Goal: Task Accomplishment & Management: Manage account settings

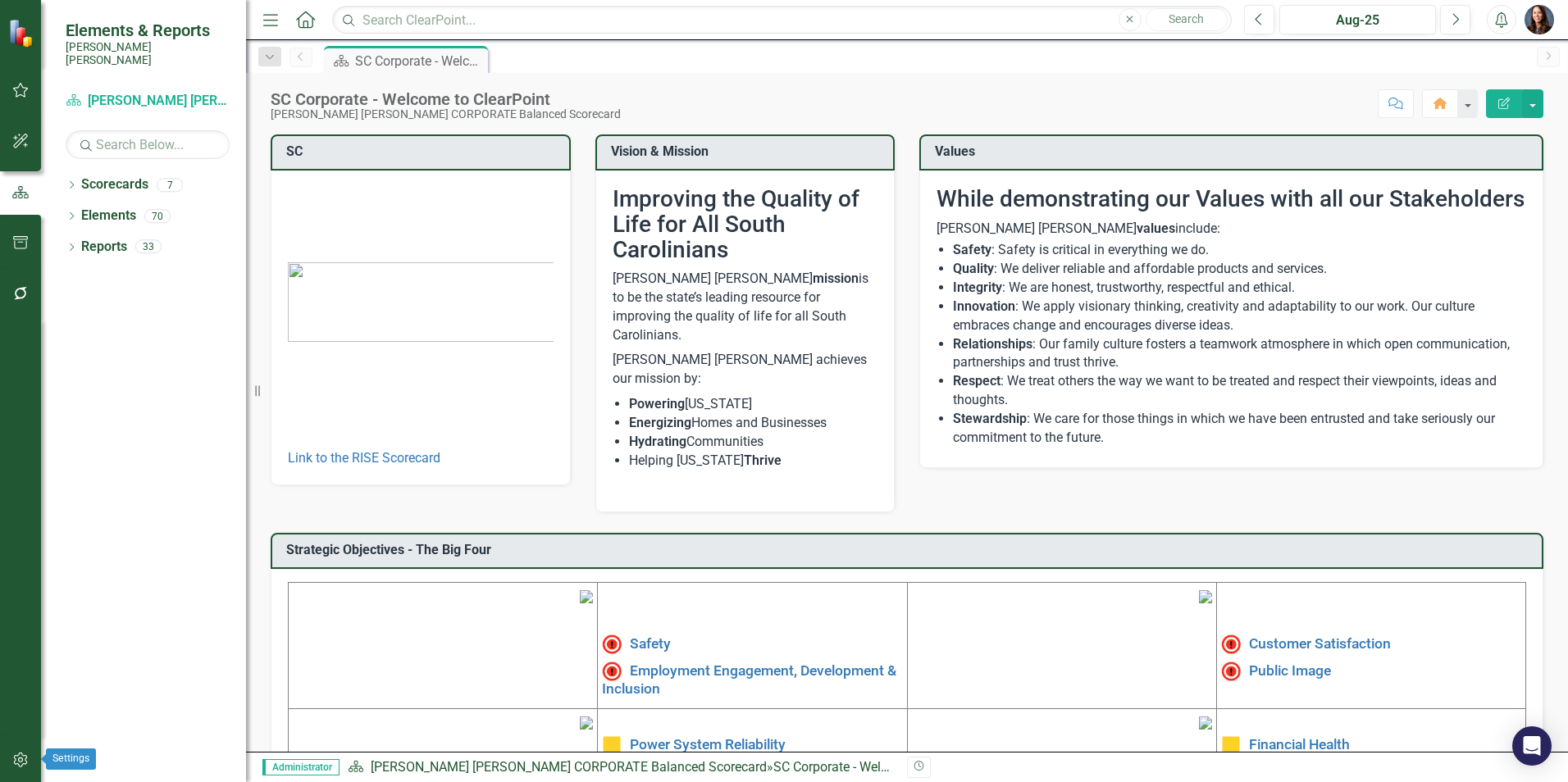
click at [28, 755] on icon "button" at bounding box center [21, 760] width 17 height 13
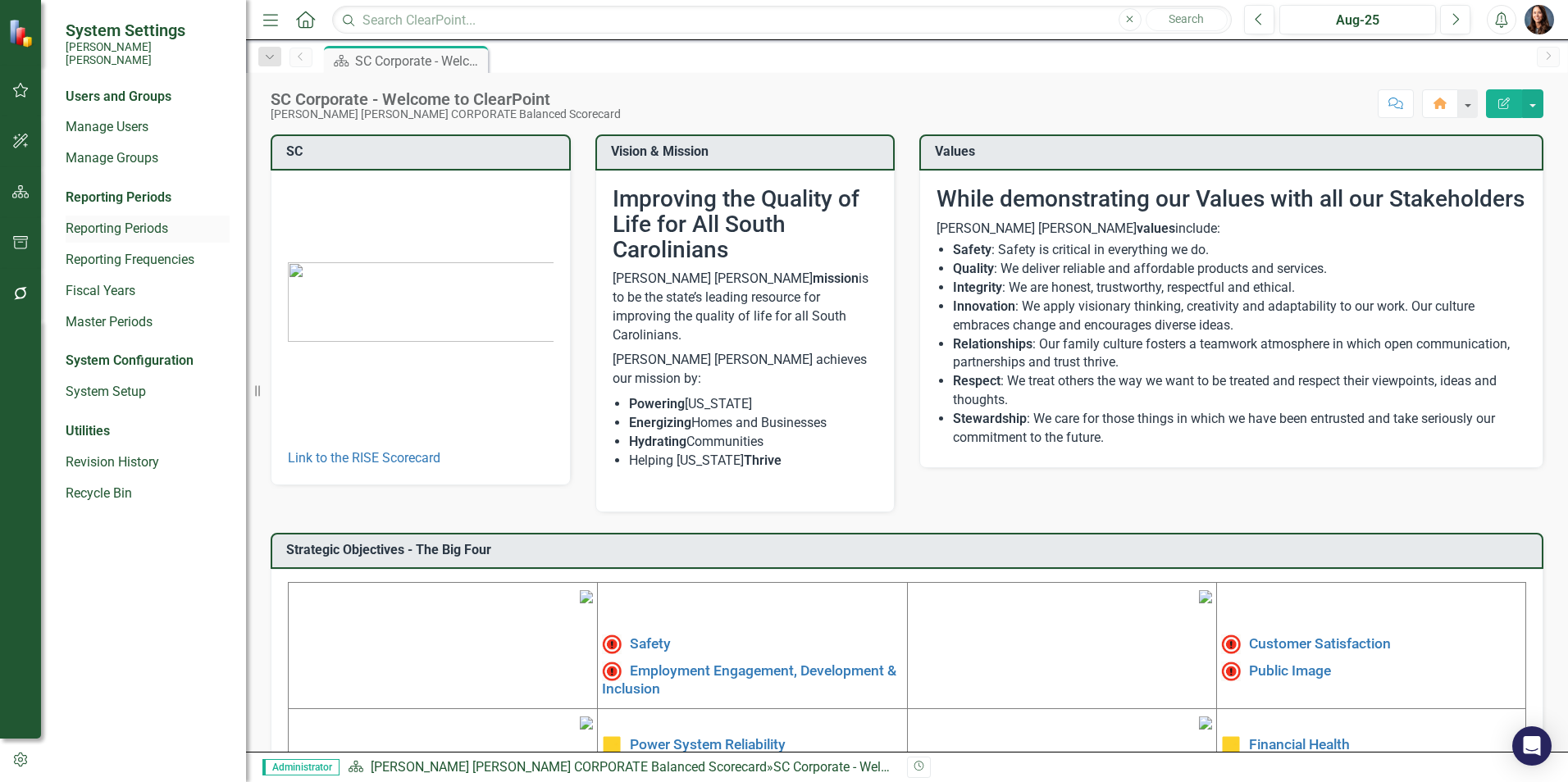
click at [111, 220] on link "Reporting Periods" at bounding box center [147, 229] width 164 height 19
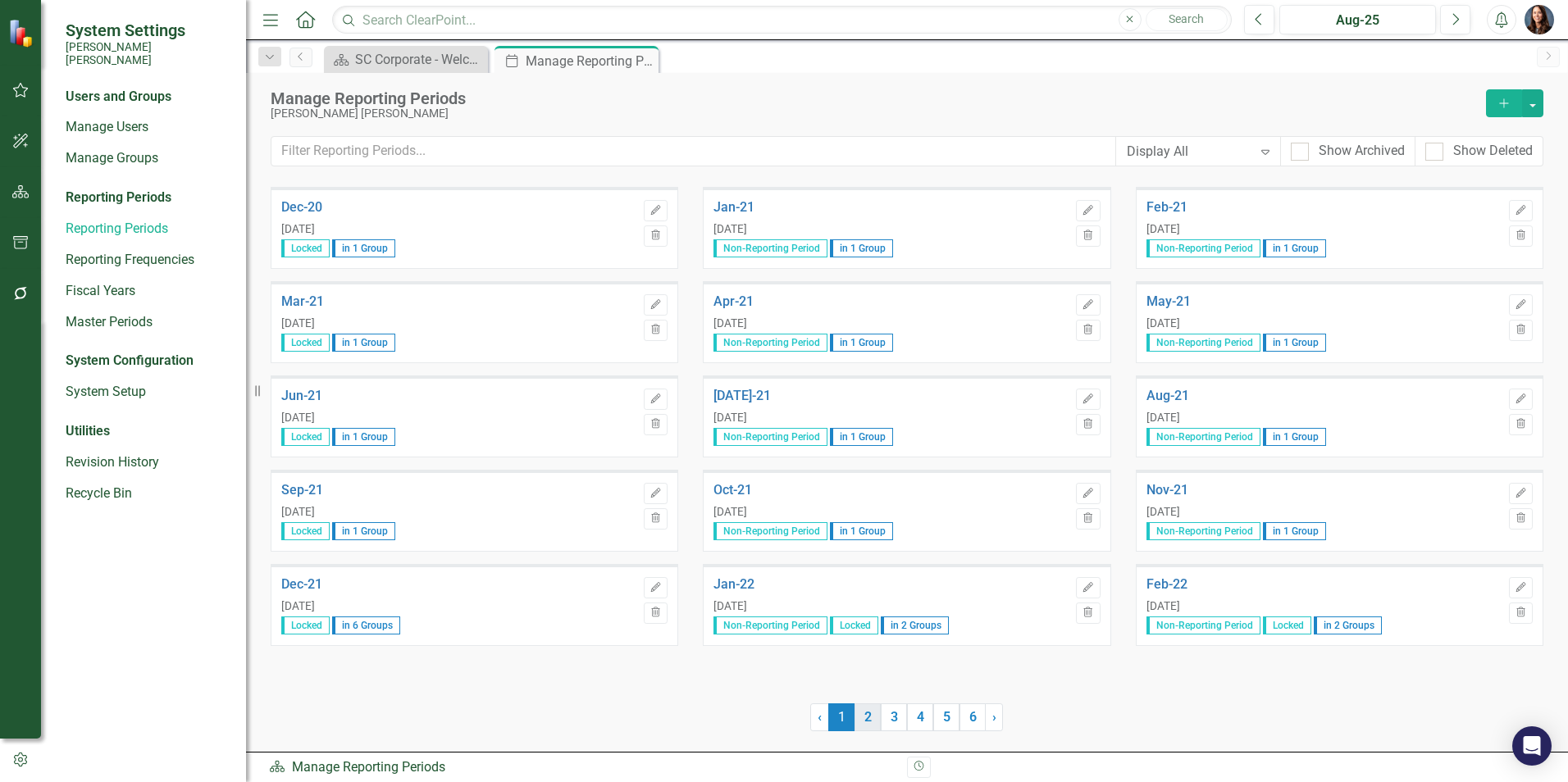
click at [867, 717] on link "2" at bounding box center [867, 717] width 27 height 28
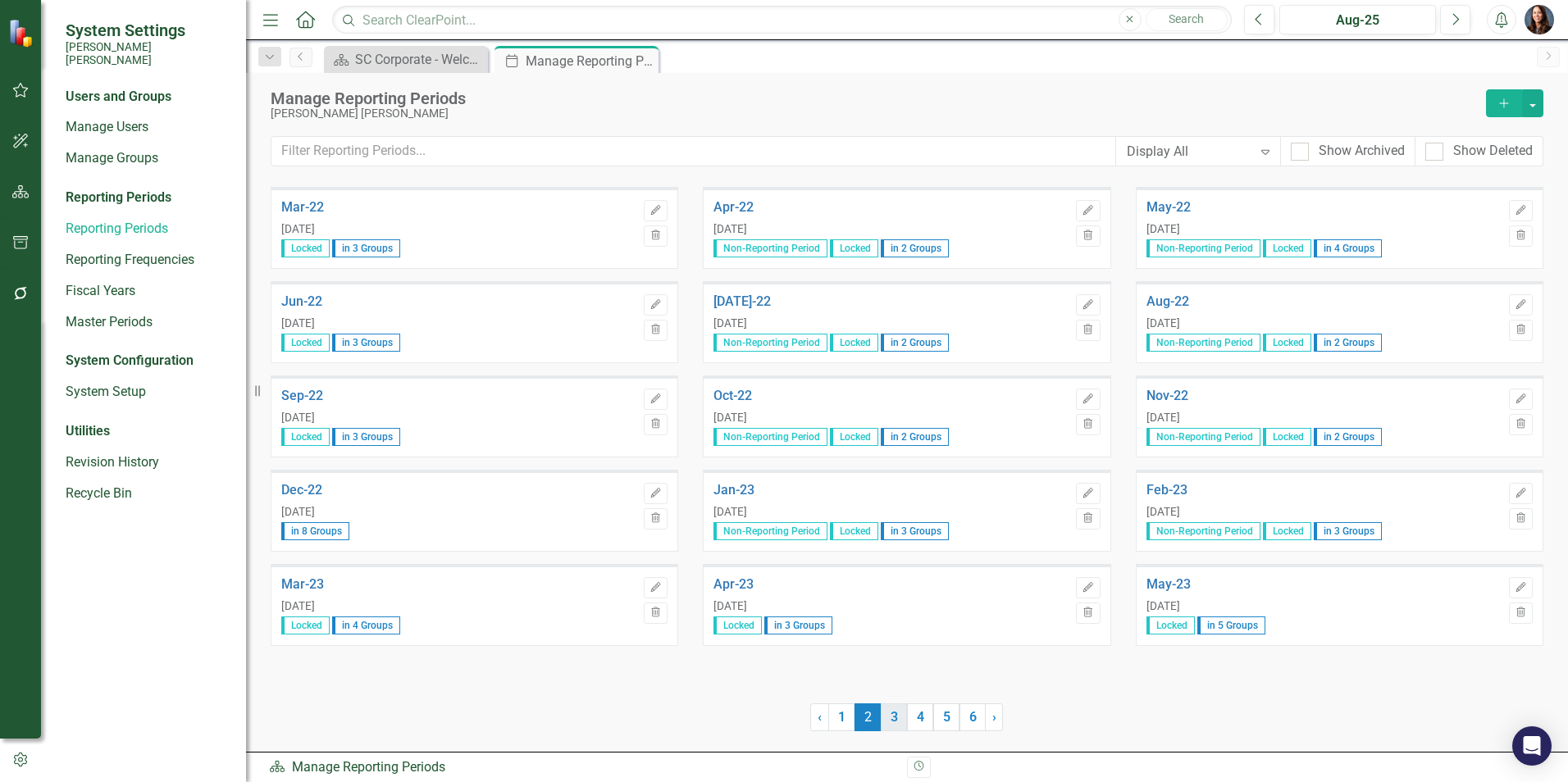
click at [893, 724] on link "3" at bounding box center [894, 717] width 27 height 28
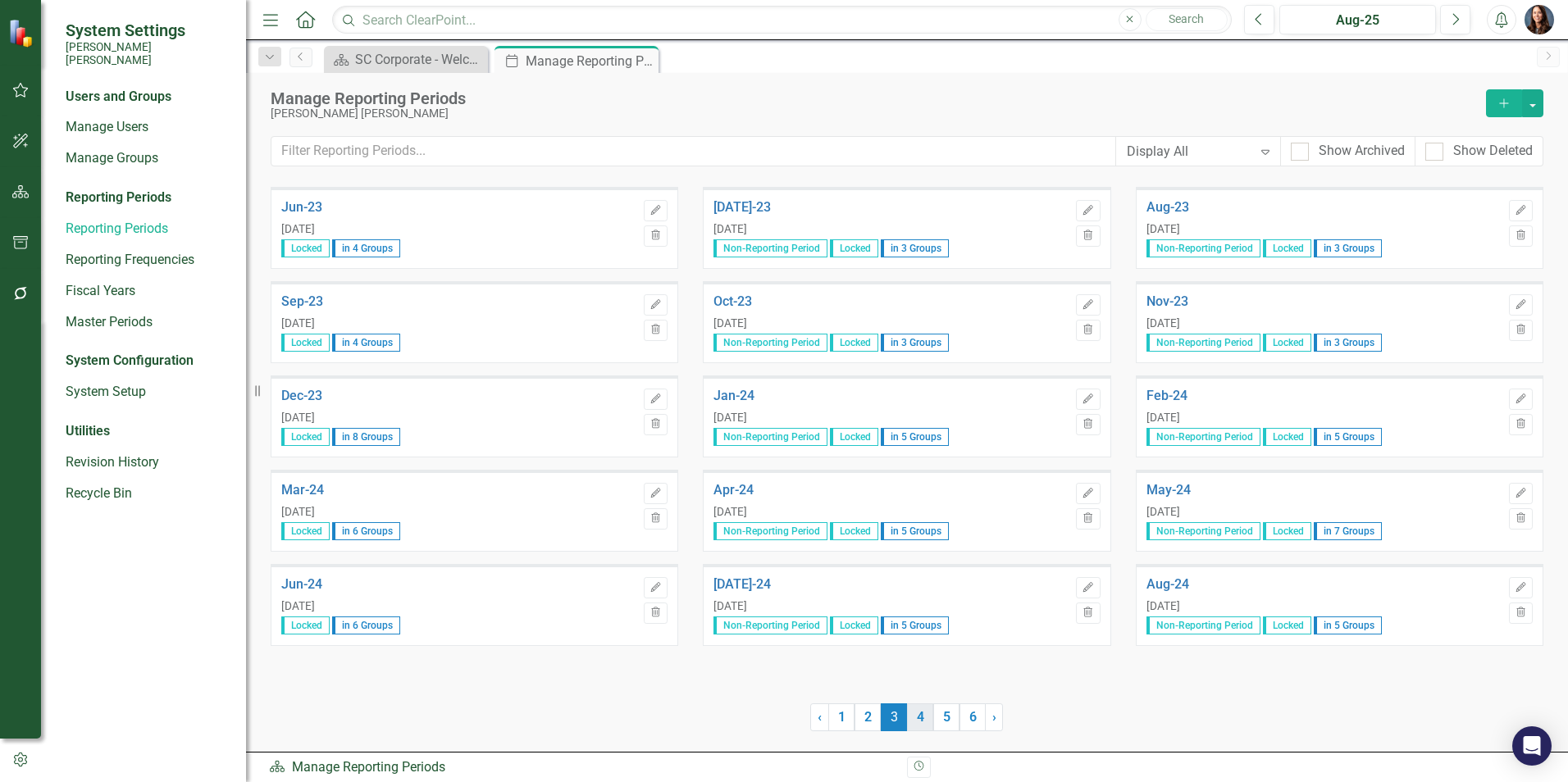
click at [919, 720] on link "4" at bounding box center [920, 717] width 27 height 28
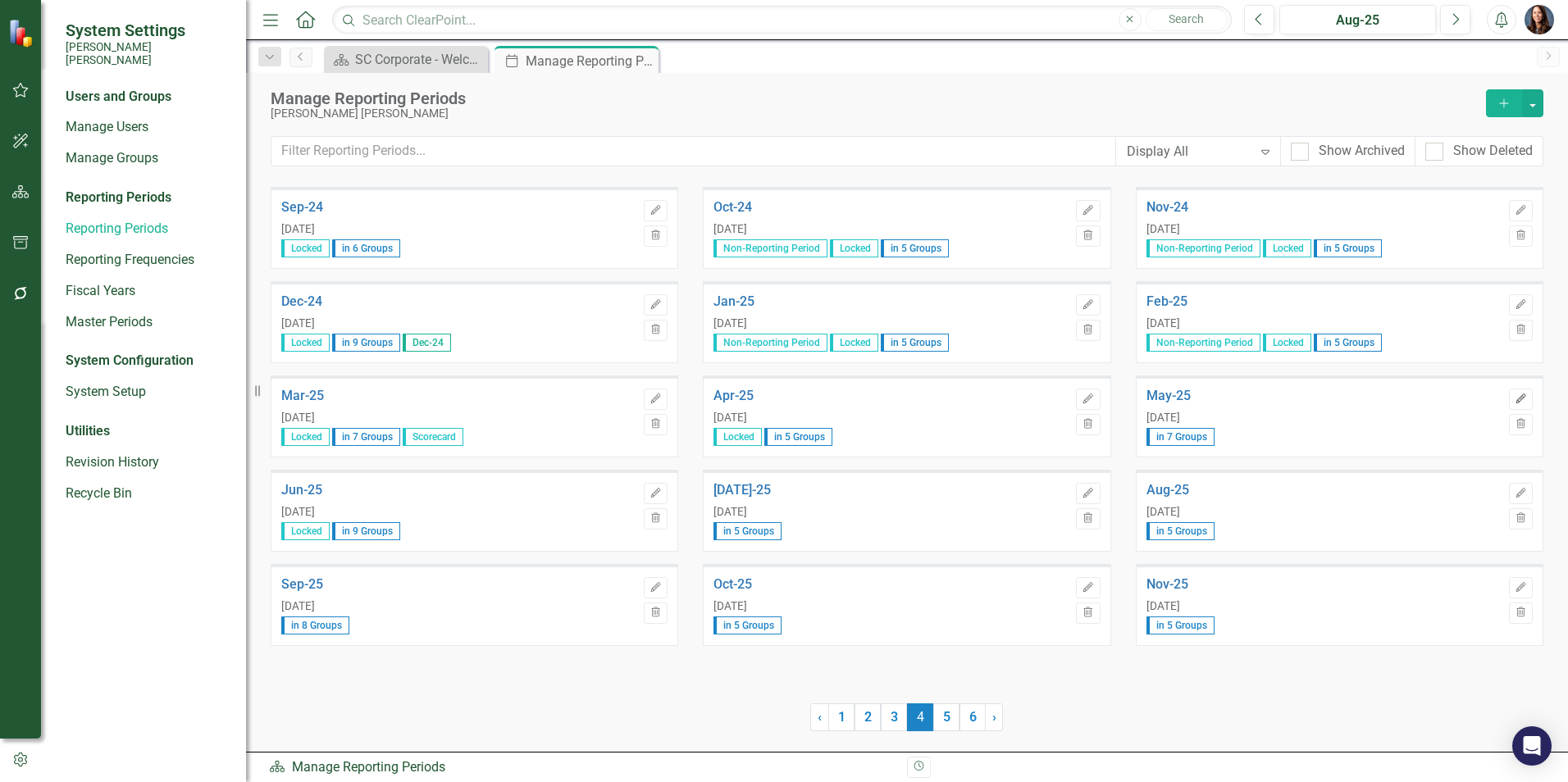
click at [1515, 400] on icon "Edit" at bounding box center [1521, 399] width 12 height 9
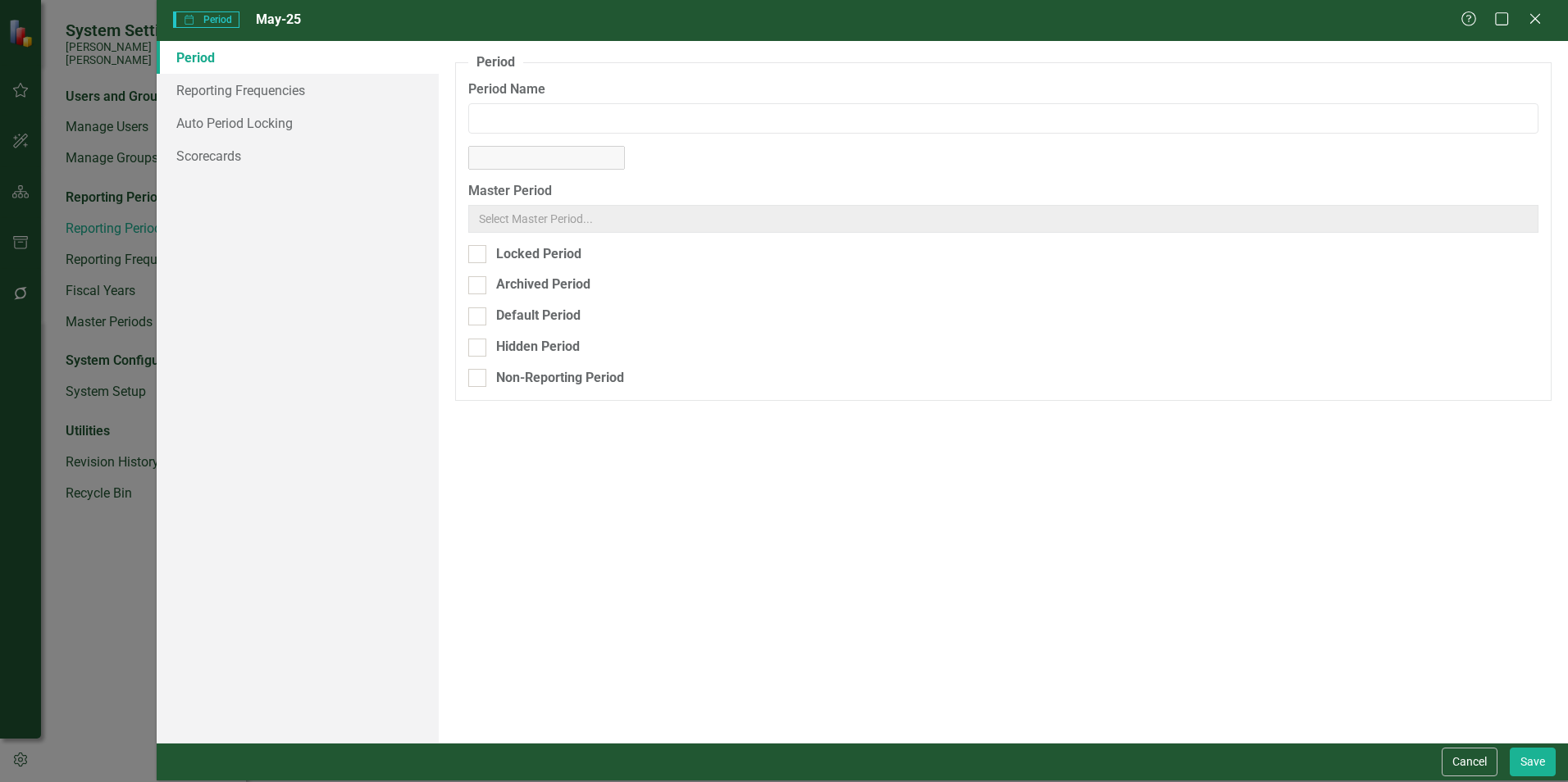
type input "May-25"
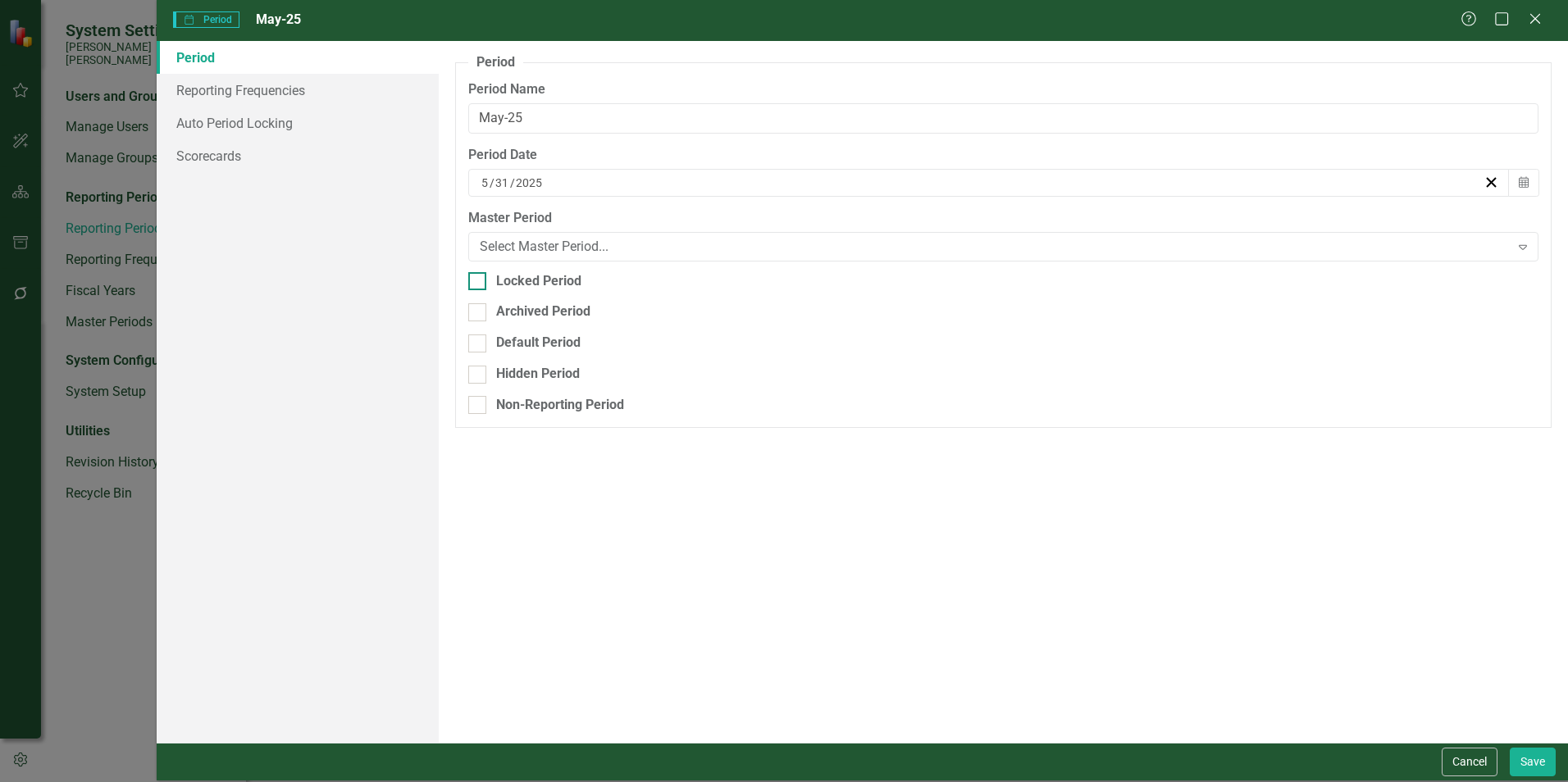
click at [476, 284] on div at bounding box center [477, 280] width 18 height 18
click at [476, 283] on input "Locked Period" at bounding box center [473, 277] width 10 height 10
checkbox input "true"
click at [1522, 759] on button "Save" at bounding box center [1533, 761] width 46 height 28
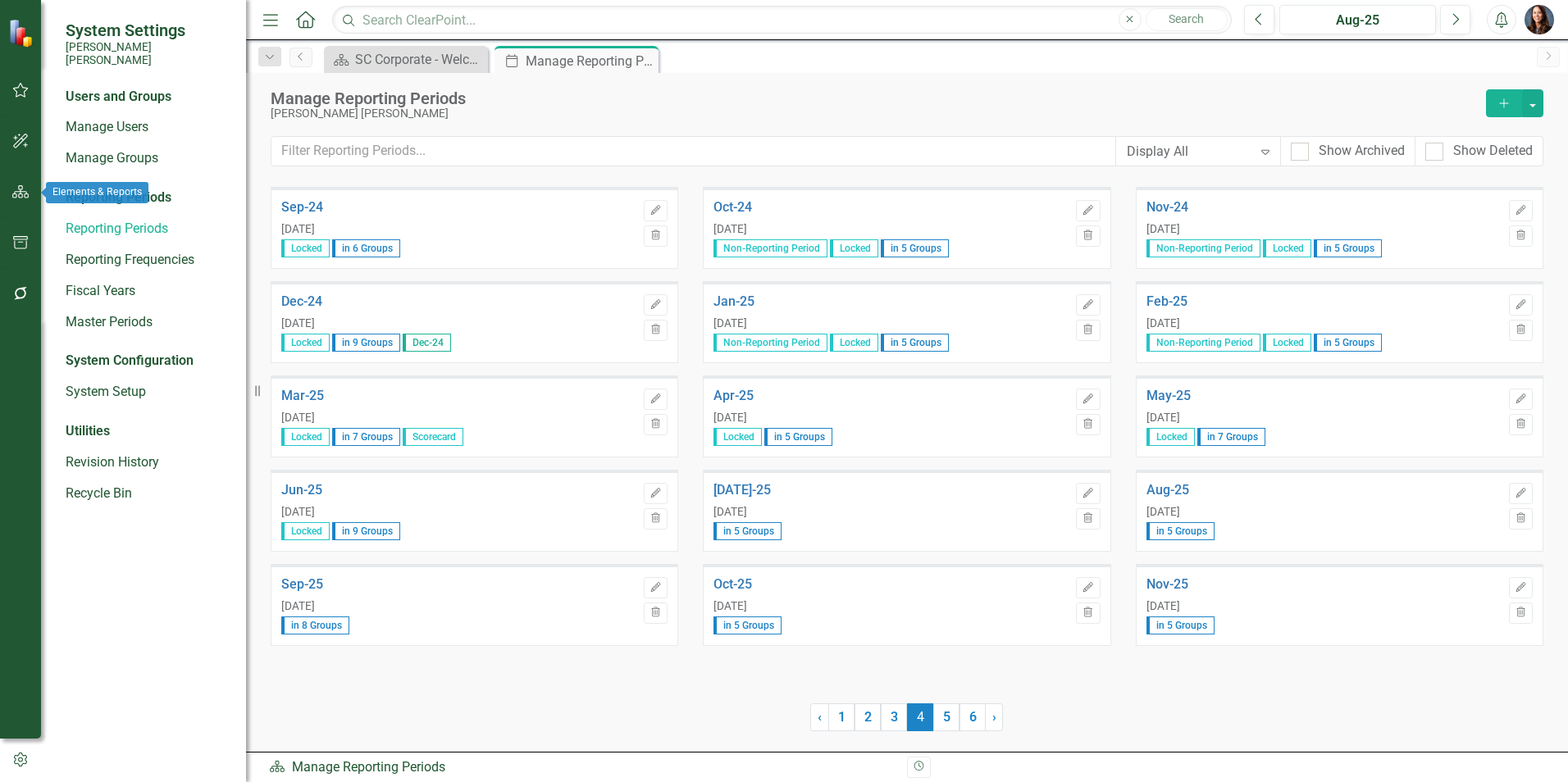
click at [9, 193] on button "button" at bounding box center [21, 193] width 37 height 34
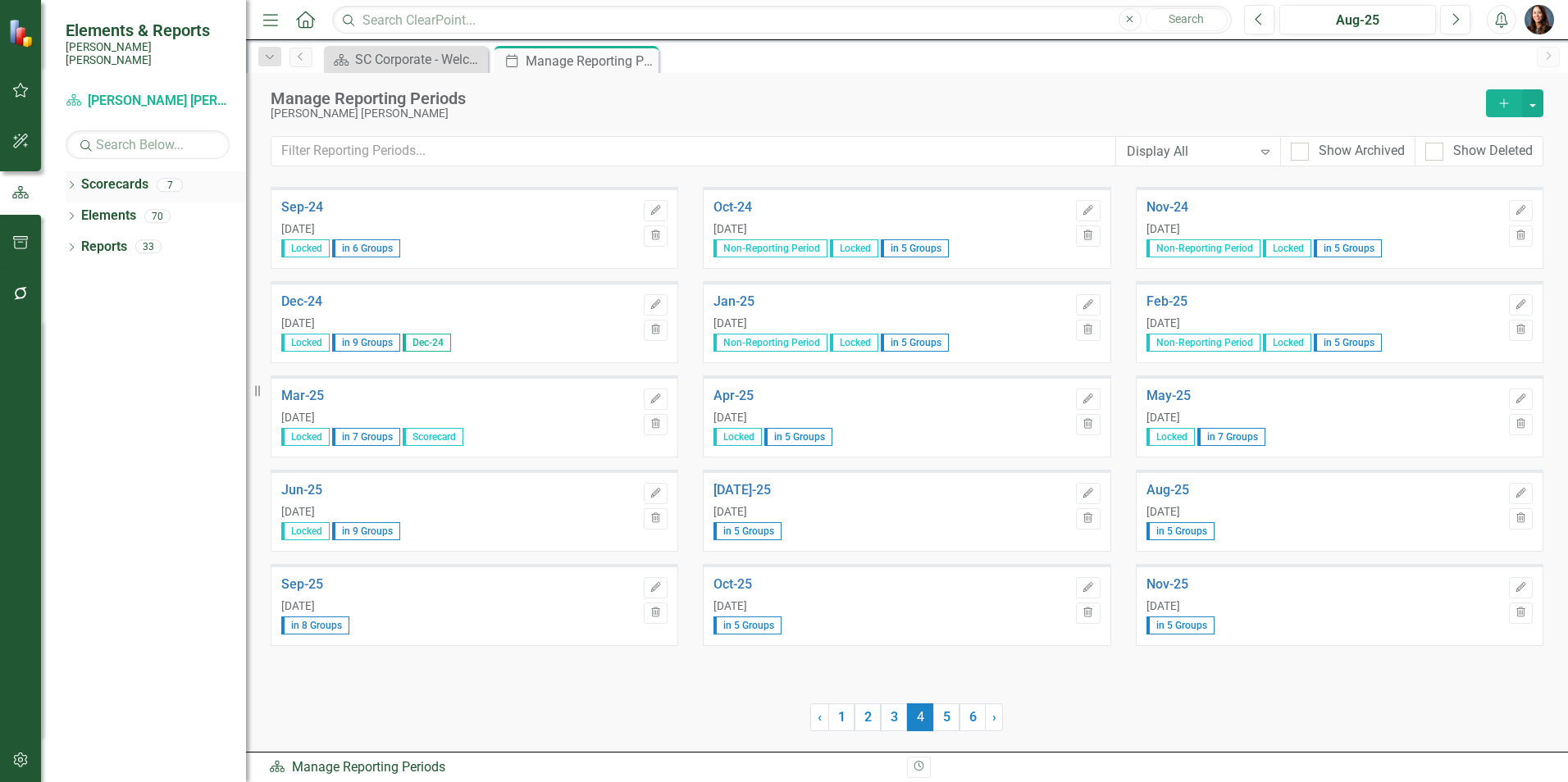
click at [75, 182] on icon "Dropdown" at bounding box center [70, 186] width 11 height 9
click at [81, 212] on icon at bounding box center [81, 216] width 4 height 9
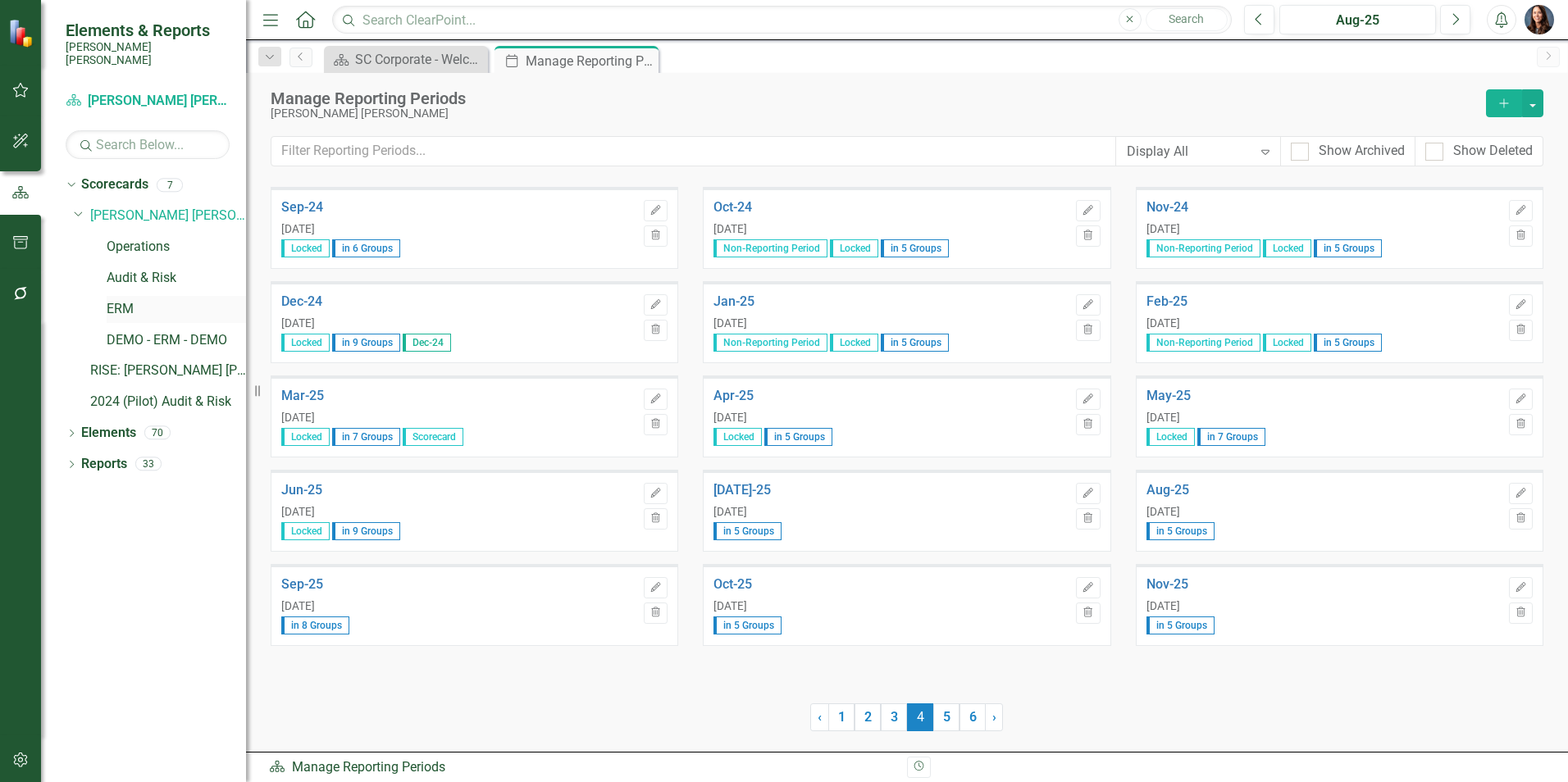
click at [121, 300] on link "ERM" at bounding box center [176, 310] width 140 height 19
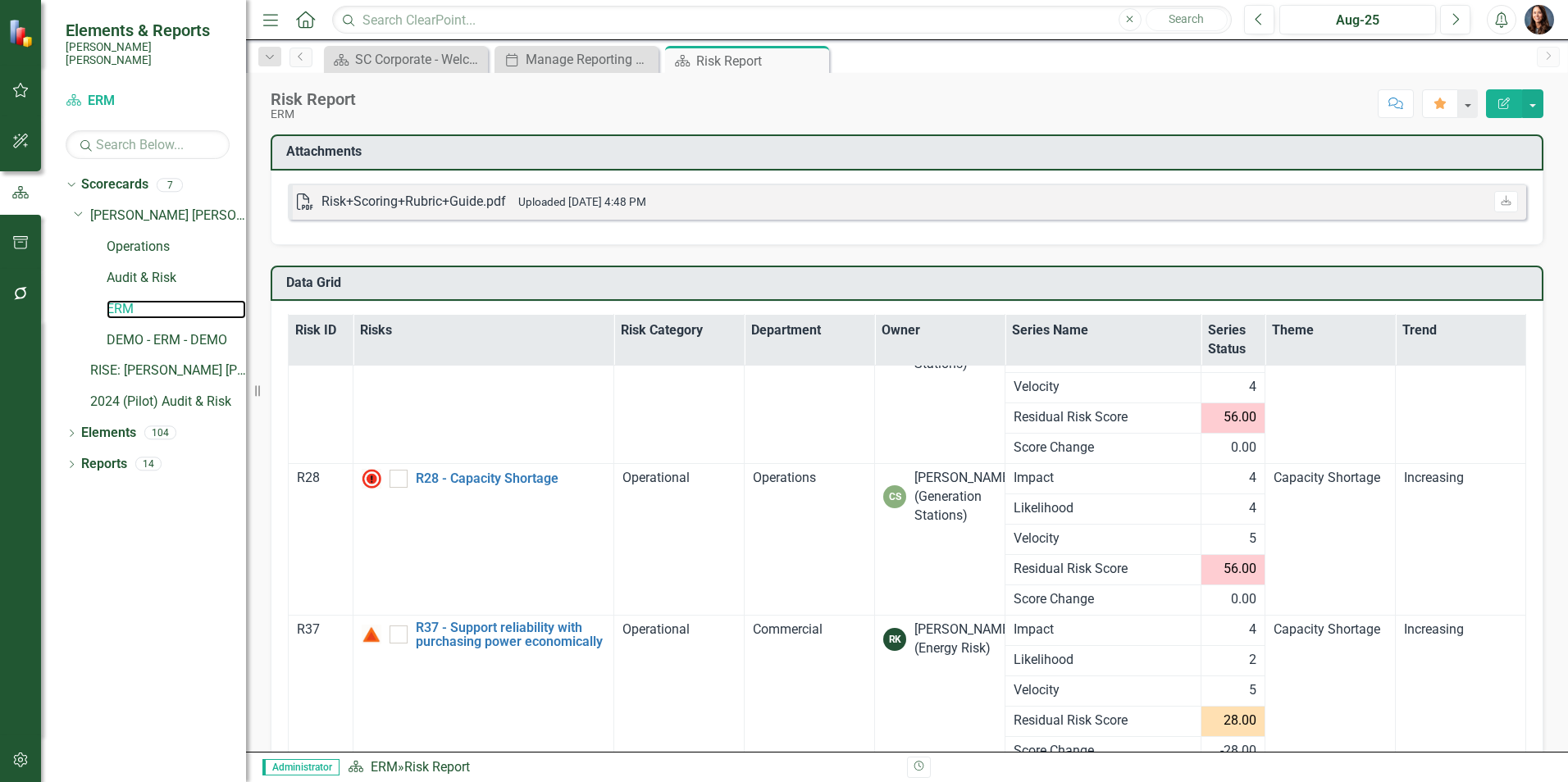
scroll to position [82, 0]
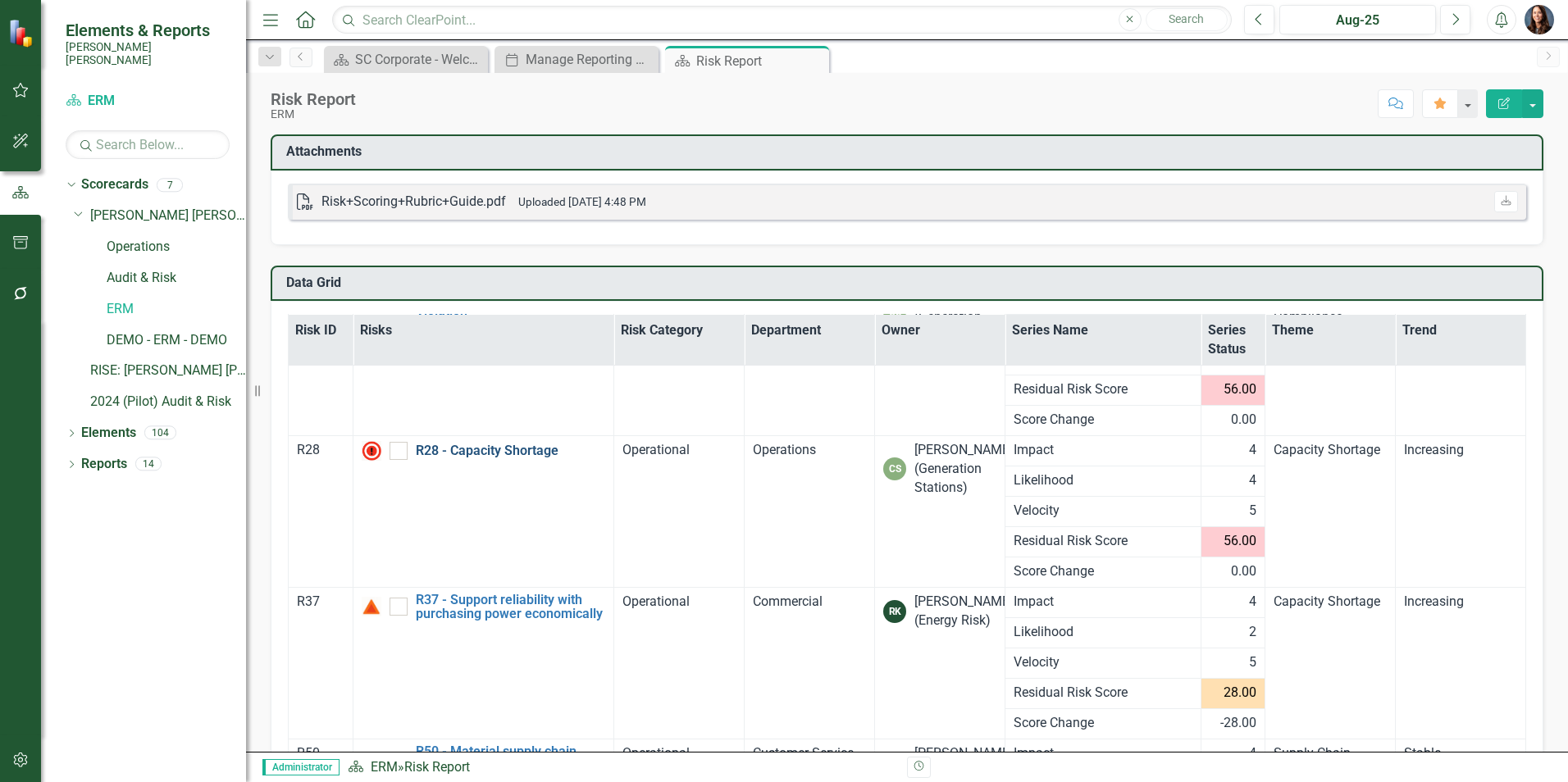
click at [477, 447] on link "R28 - Capacity Shortage" at bounding box center [511, 450] width 190 height 15
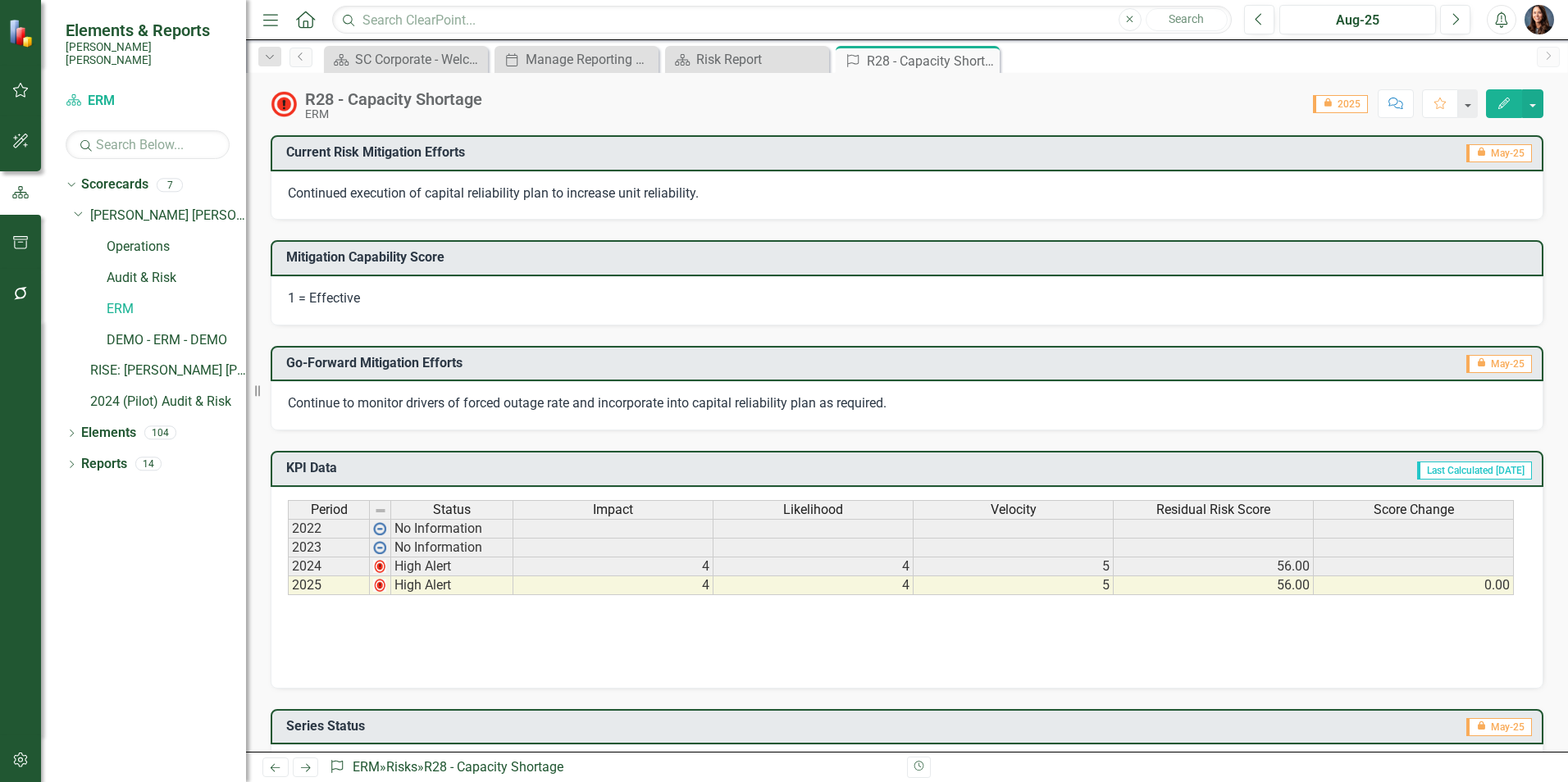
scroll to position [492, 0]
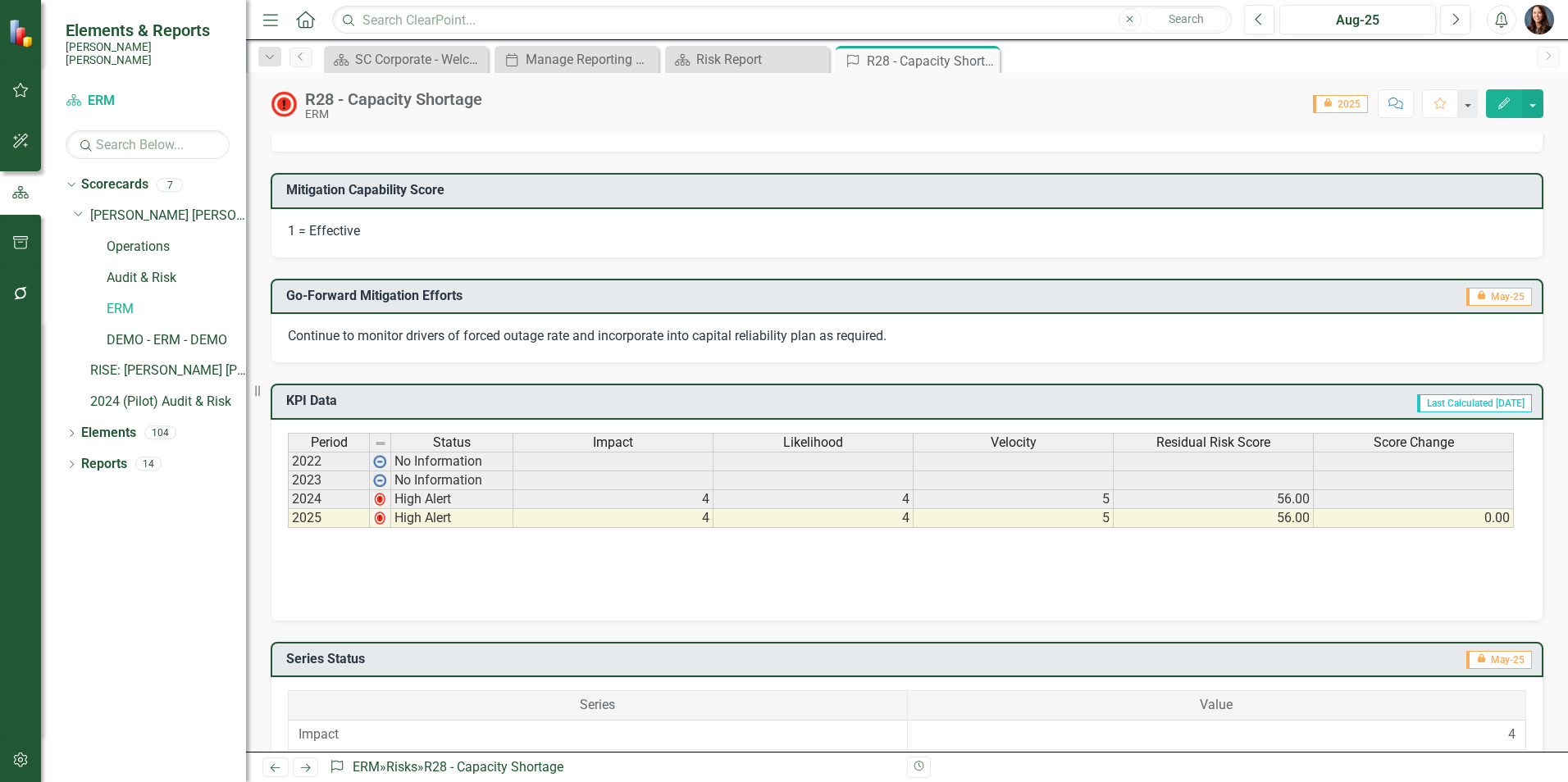
click at [600, 524] on td "4" at bounding box center [612, 519] width 200 height 19
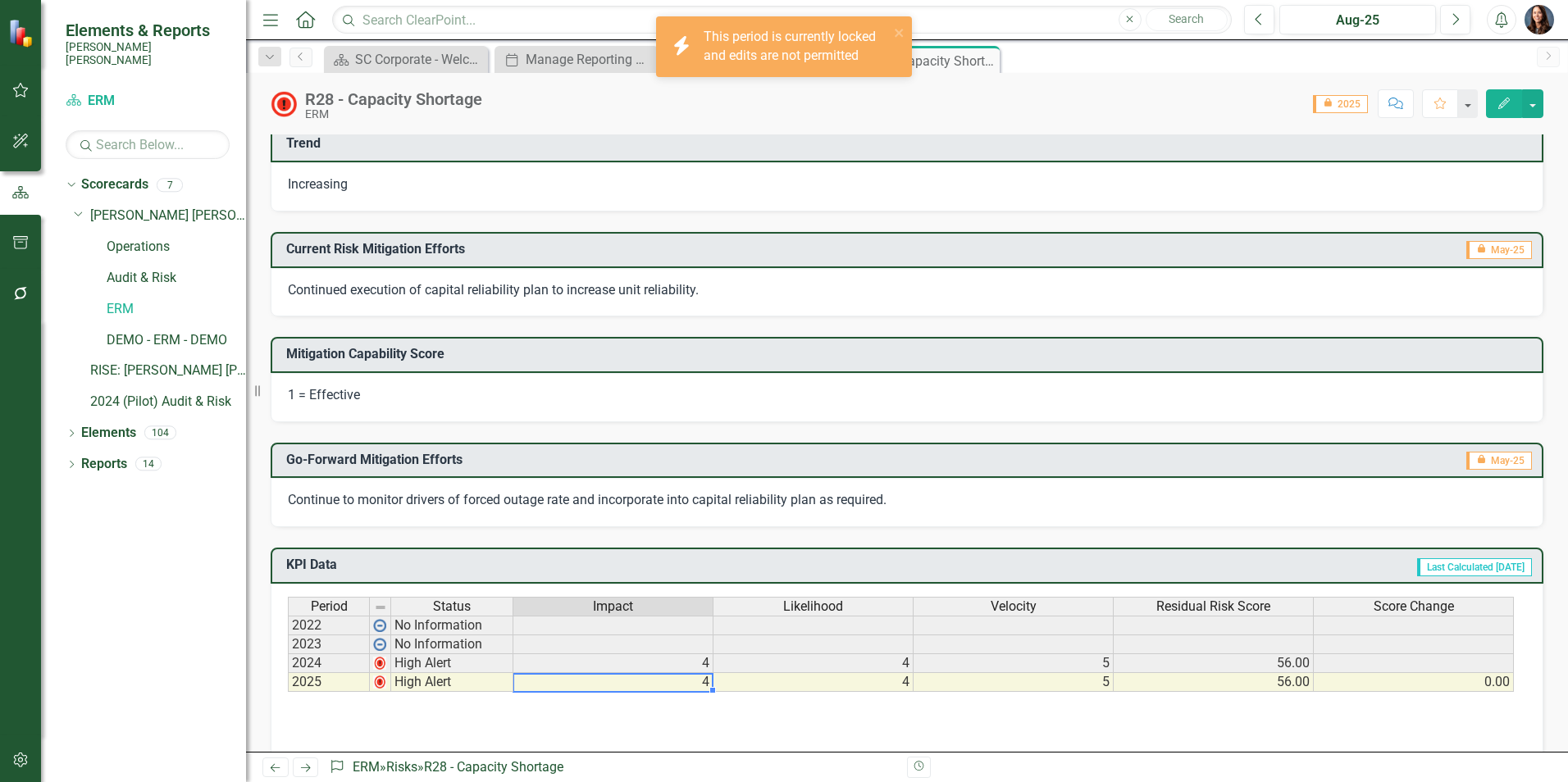
scroll to position [246, 0]
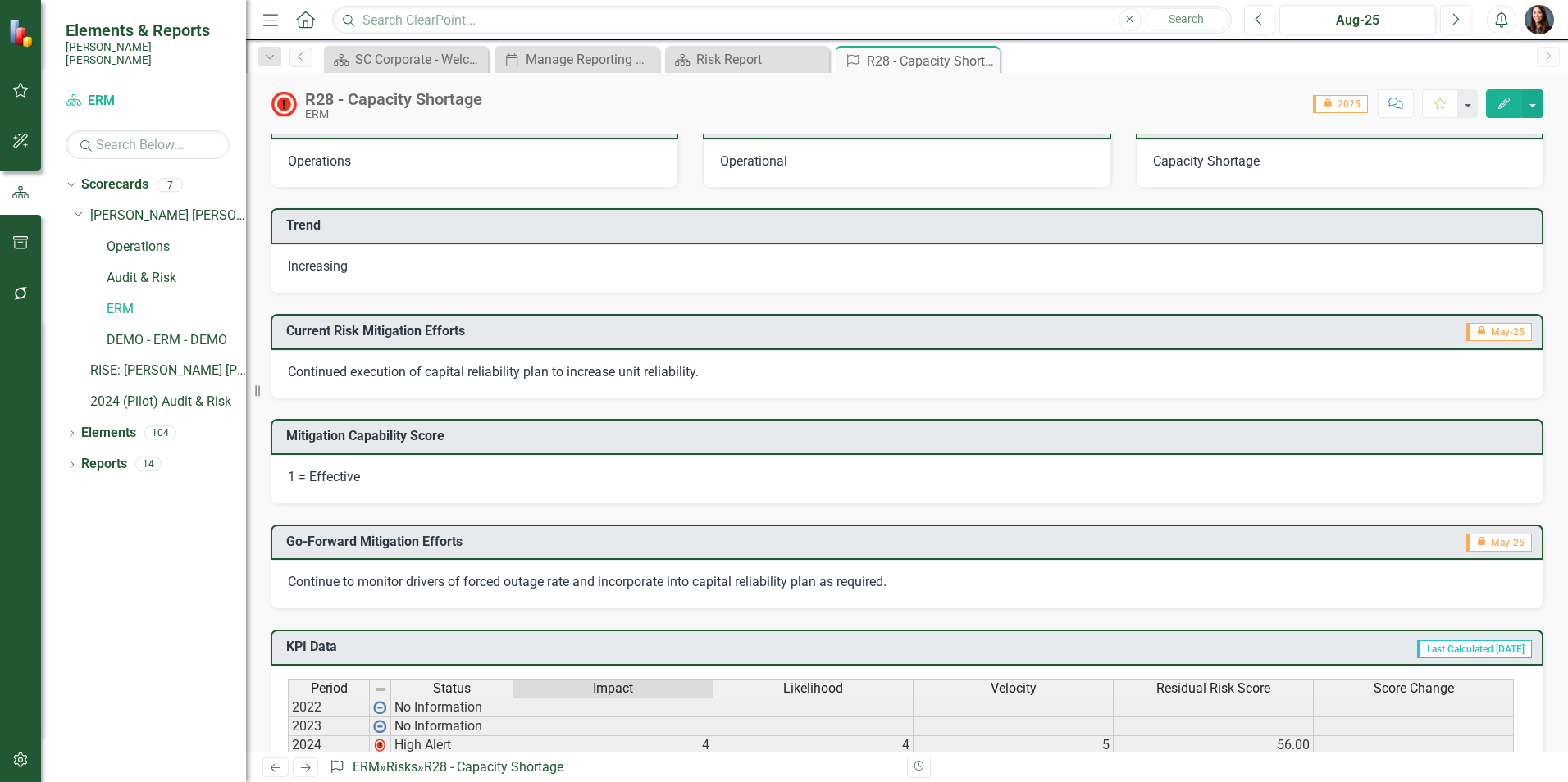
click at [430, 372] on span "Continued execution of capital reliability plan to increase unit reliability." at bounding box center [493, 371] width 411 height 15
click at [447, 369] on span "Continued execution of capital reliability plan to increase unit reliability." at bounding box center [493, 371] width 411 height 15
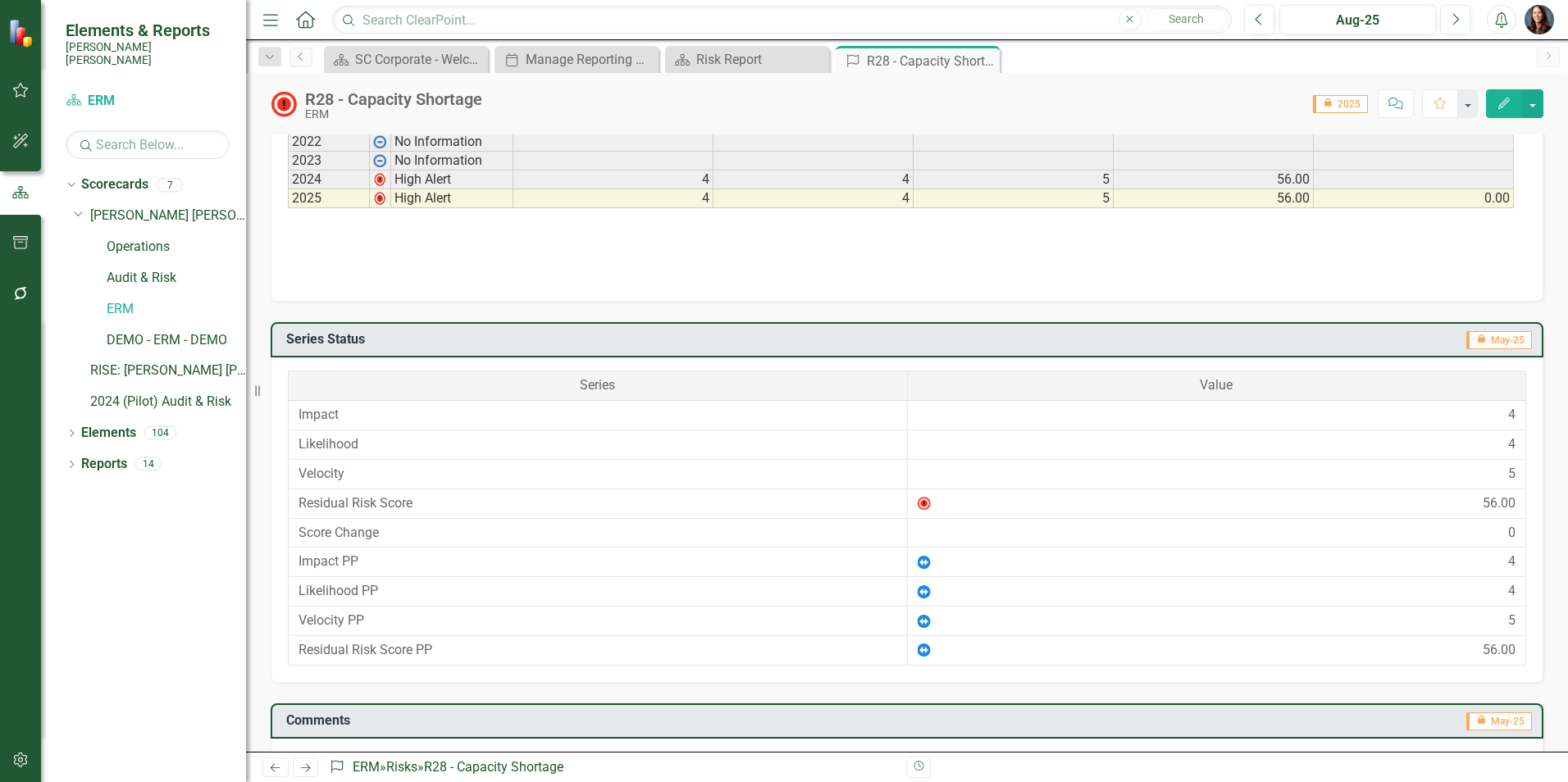
scroll to position [863, 0]
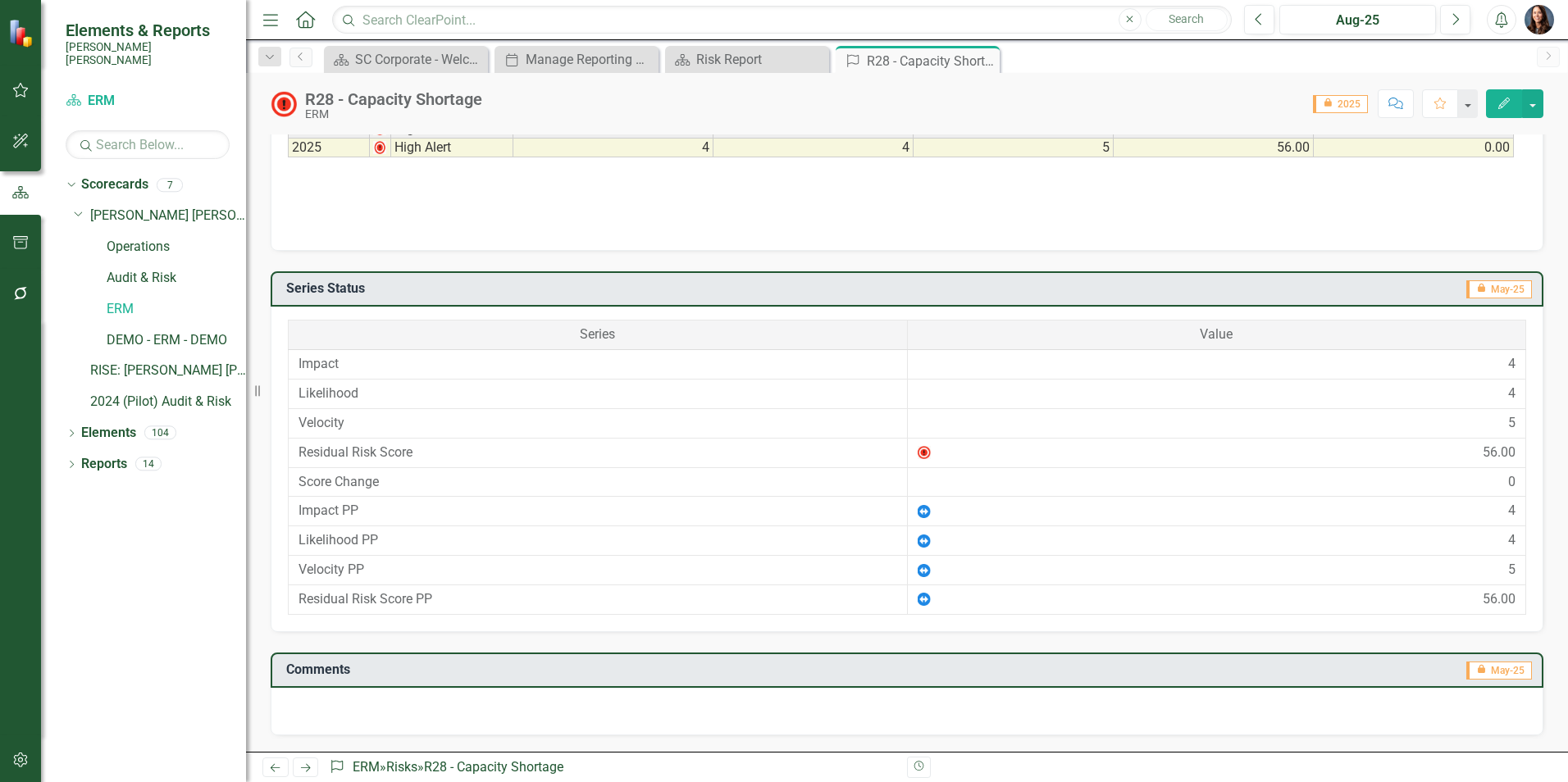
click at [305, 707] on div at bounding box center [908, 711] width 1273 height 47
click at [305, 707] on div at bounding box center [908, 711] width 1273 height 47
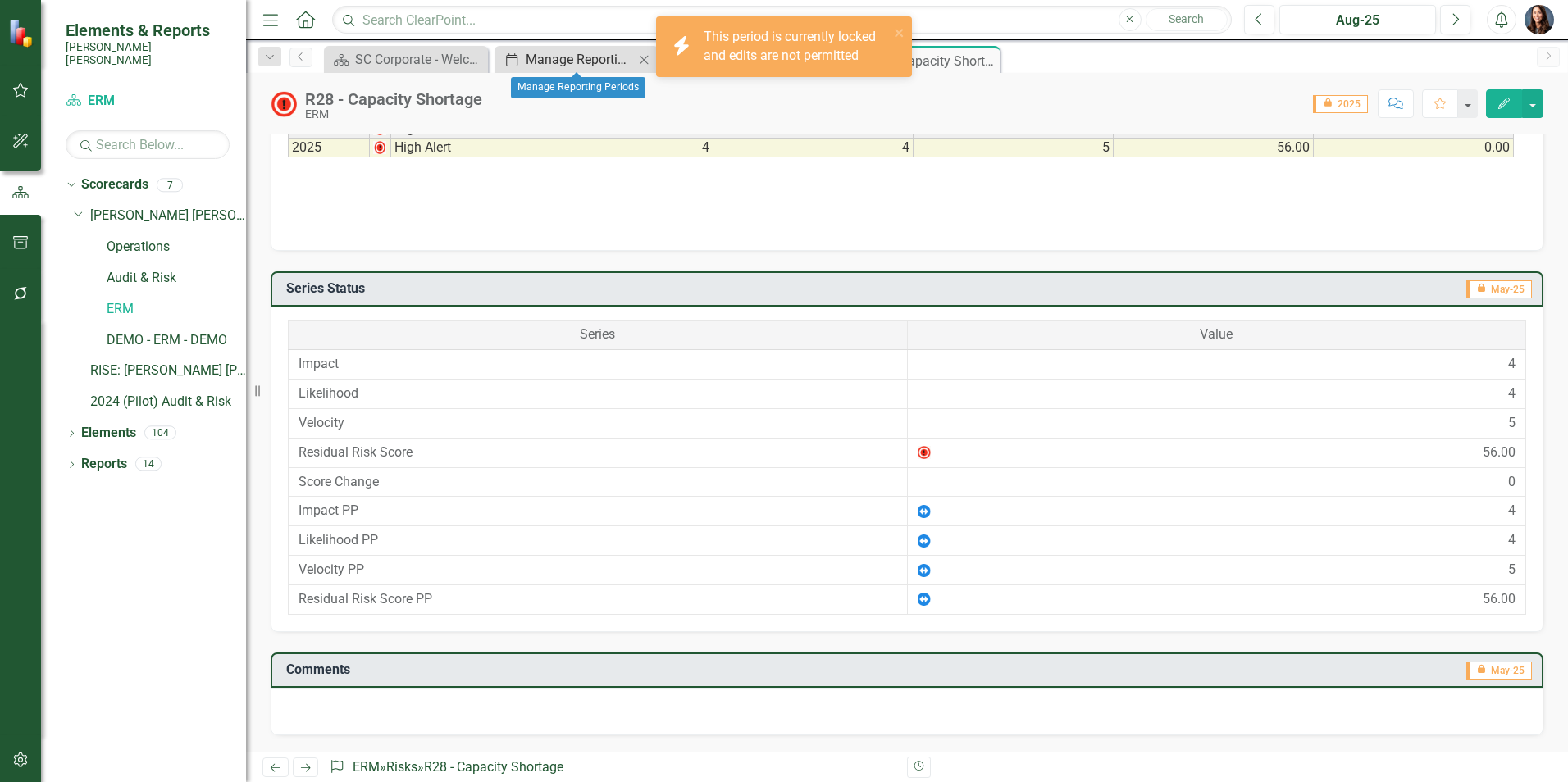
click at [563, 64] on div "Manage Reporting Periods" at bounding box center [580, 59] width 108 height 21
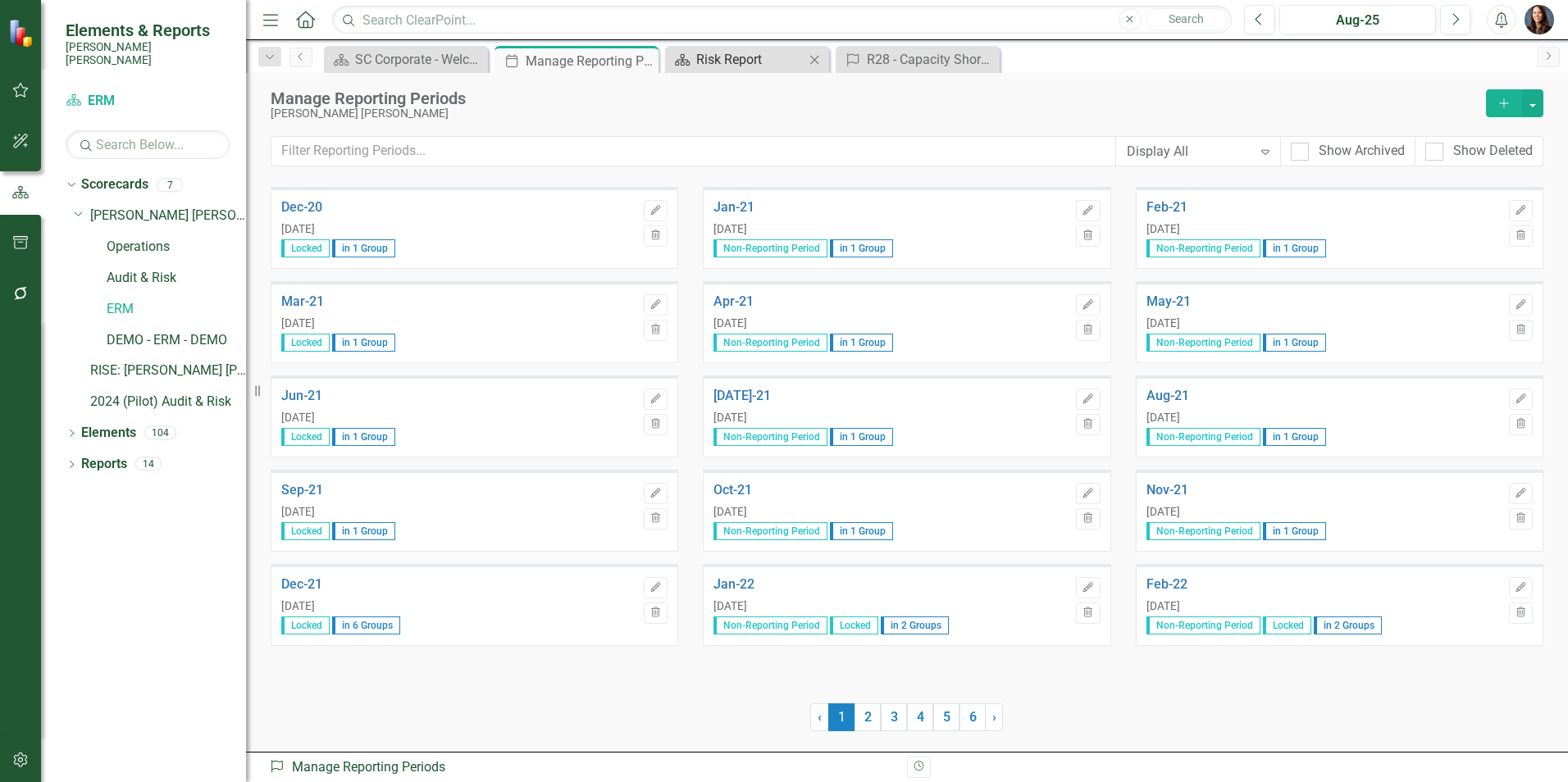
click at [707, 62] on div "Risk Report" at bounding box center [751, 59] width 108 height 21
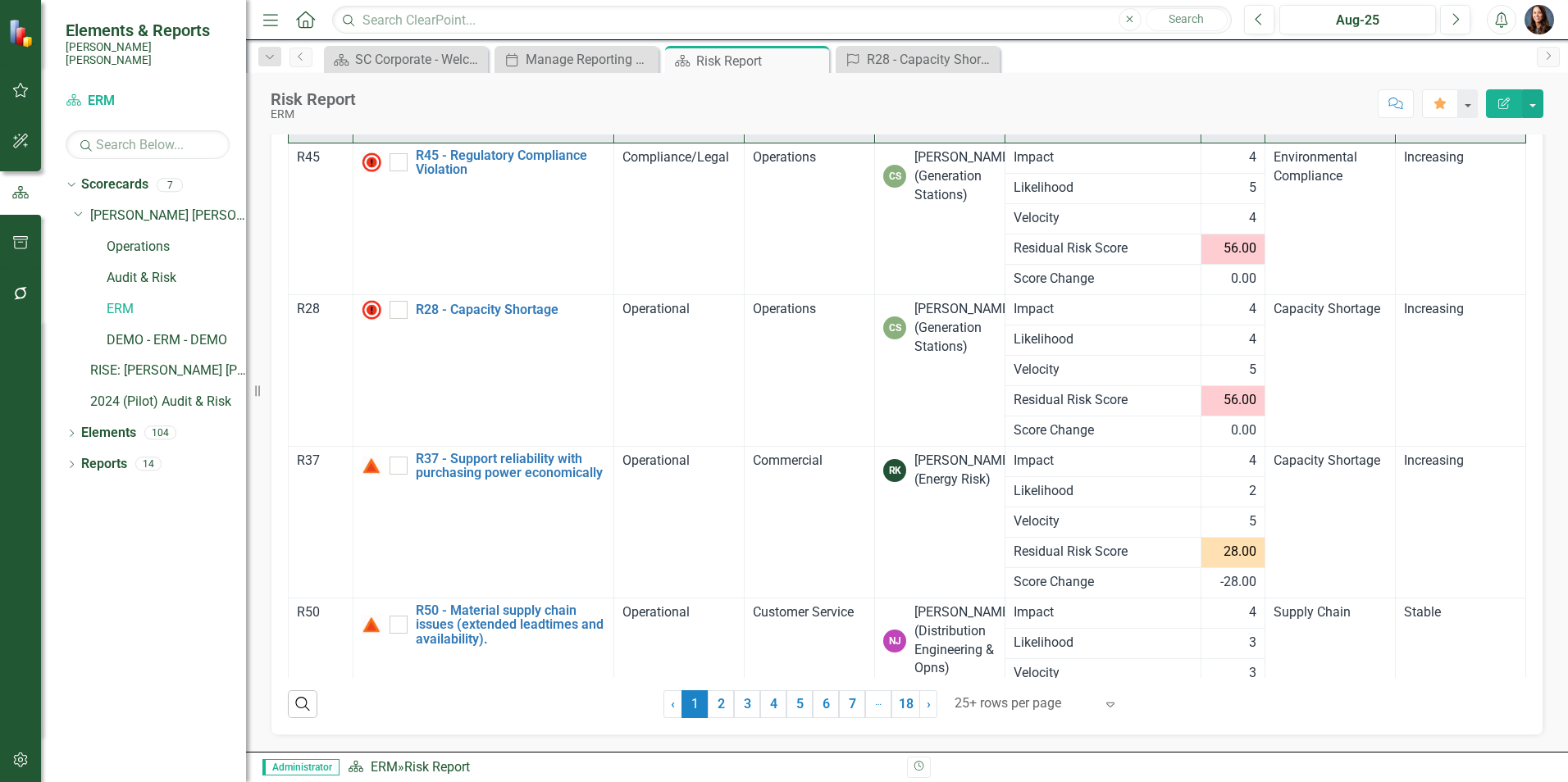
click at [17, 291] on icon "button" at bounding box center [20, 293] width 13 height 13
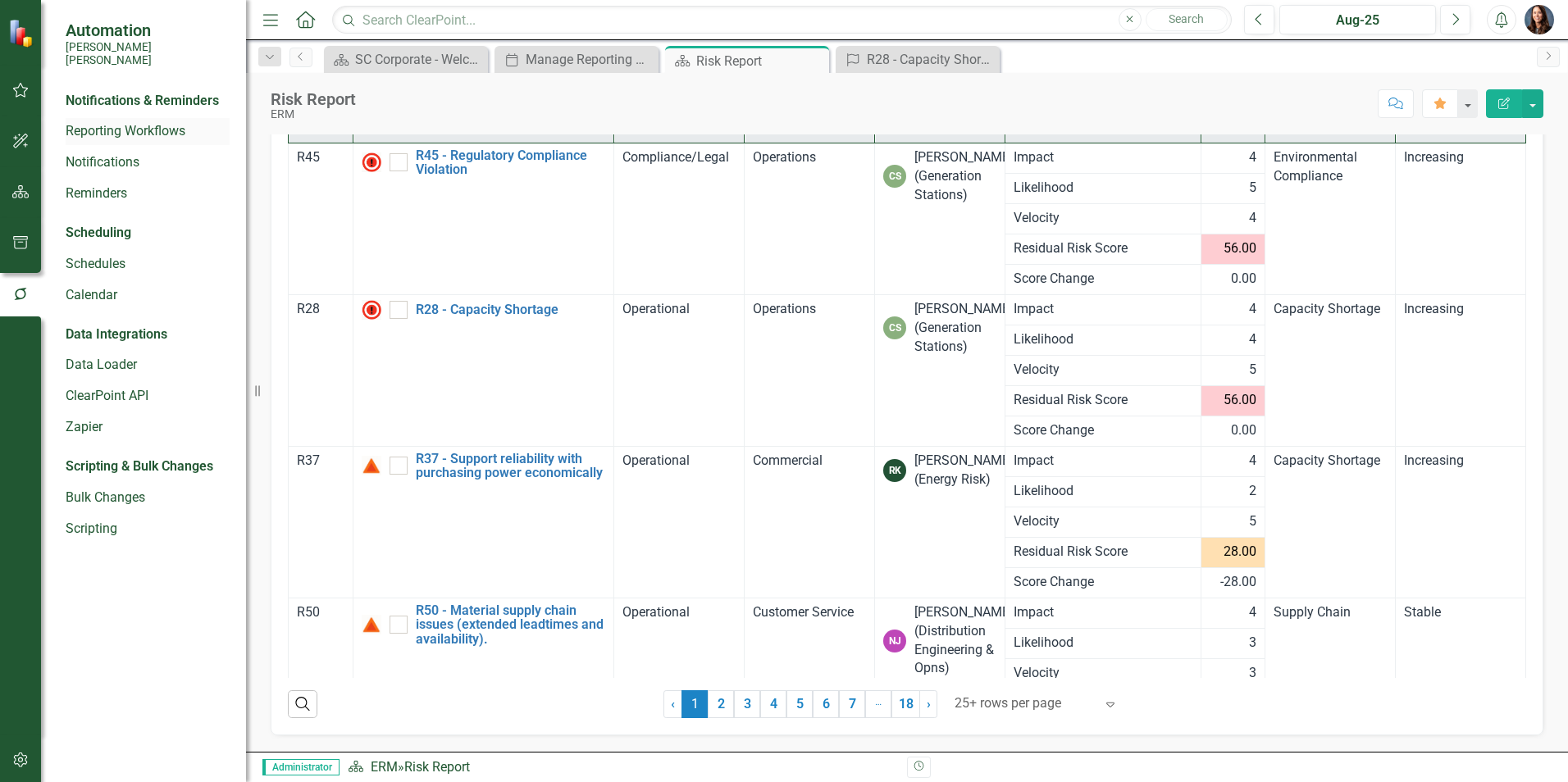
click at [107, 122] on link "Reporting Workflows" at bounding box center [147, 131] width 164 height 19
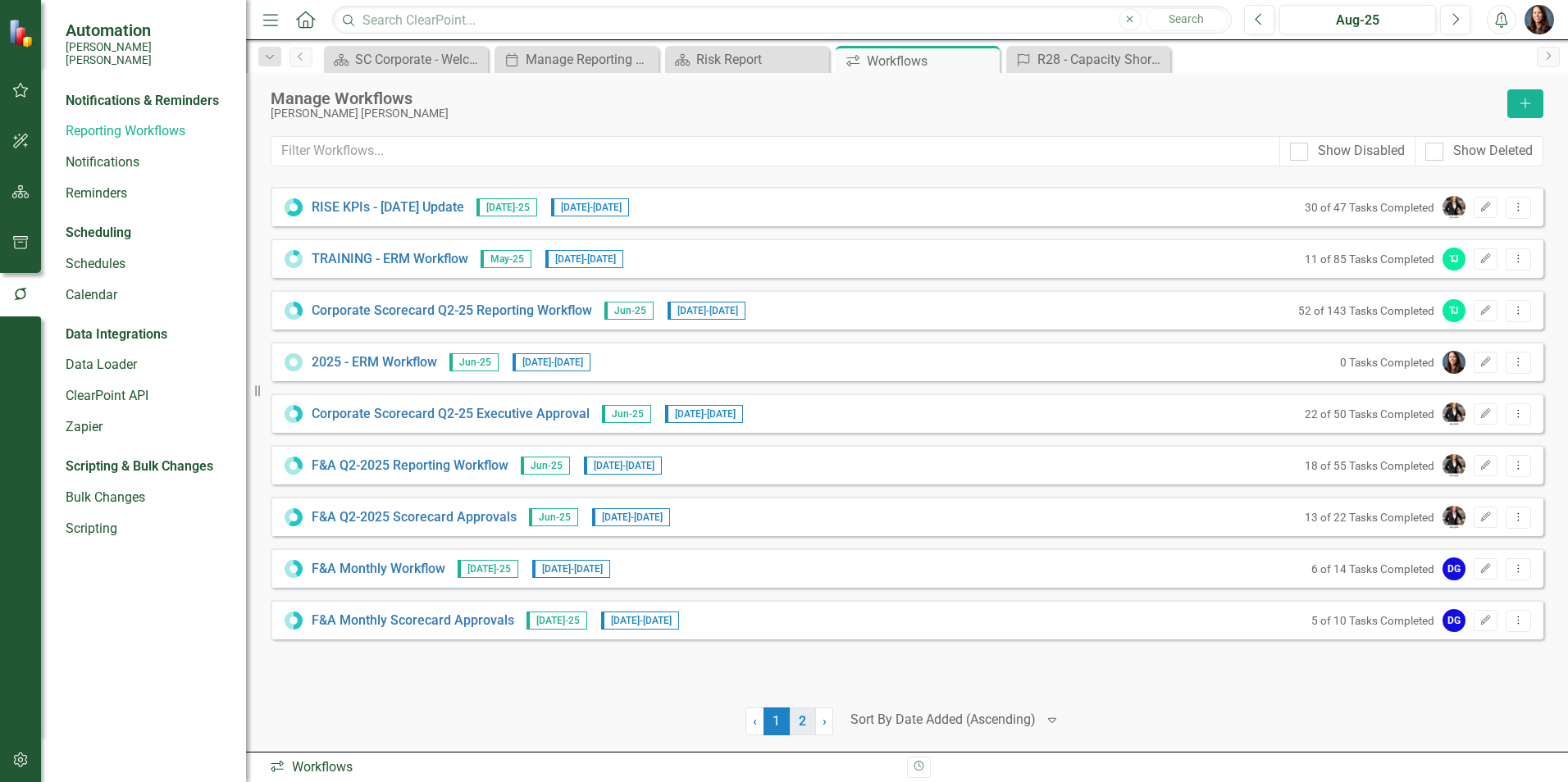
click at [800, 722] on link "2" at bounding box center [803, 721] width 27 height 28
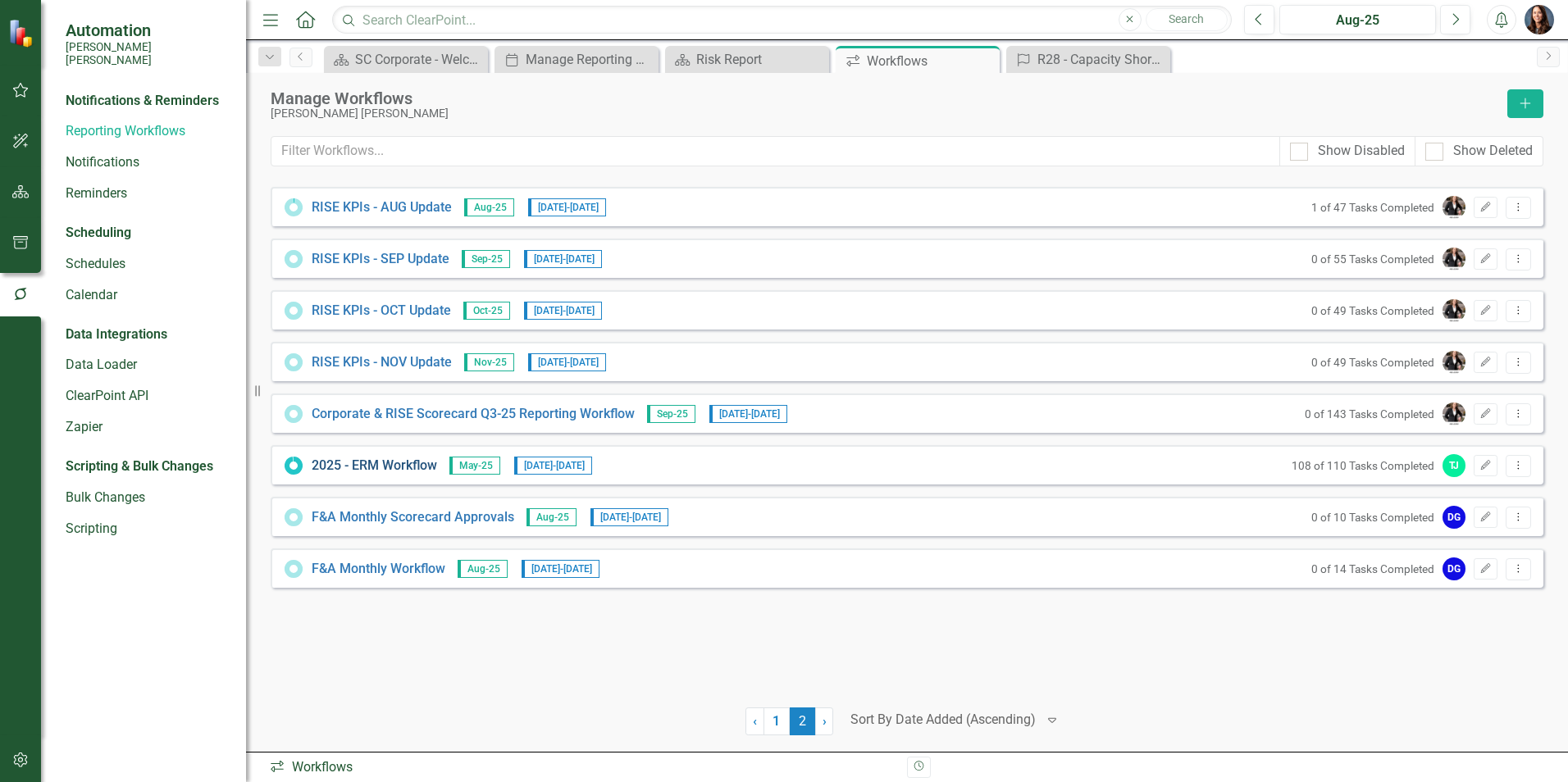
click at [372, 467] on link "2025 - ERM Workflow" at bounding box center [374, 466] width 125 height 19
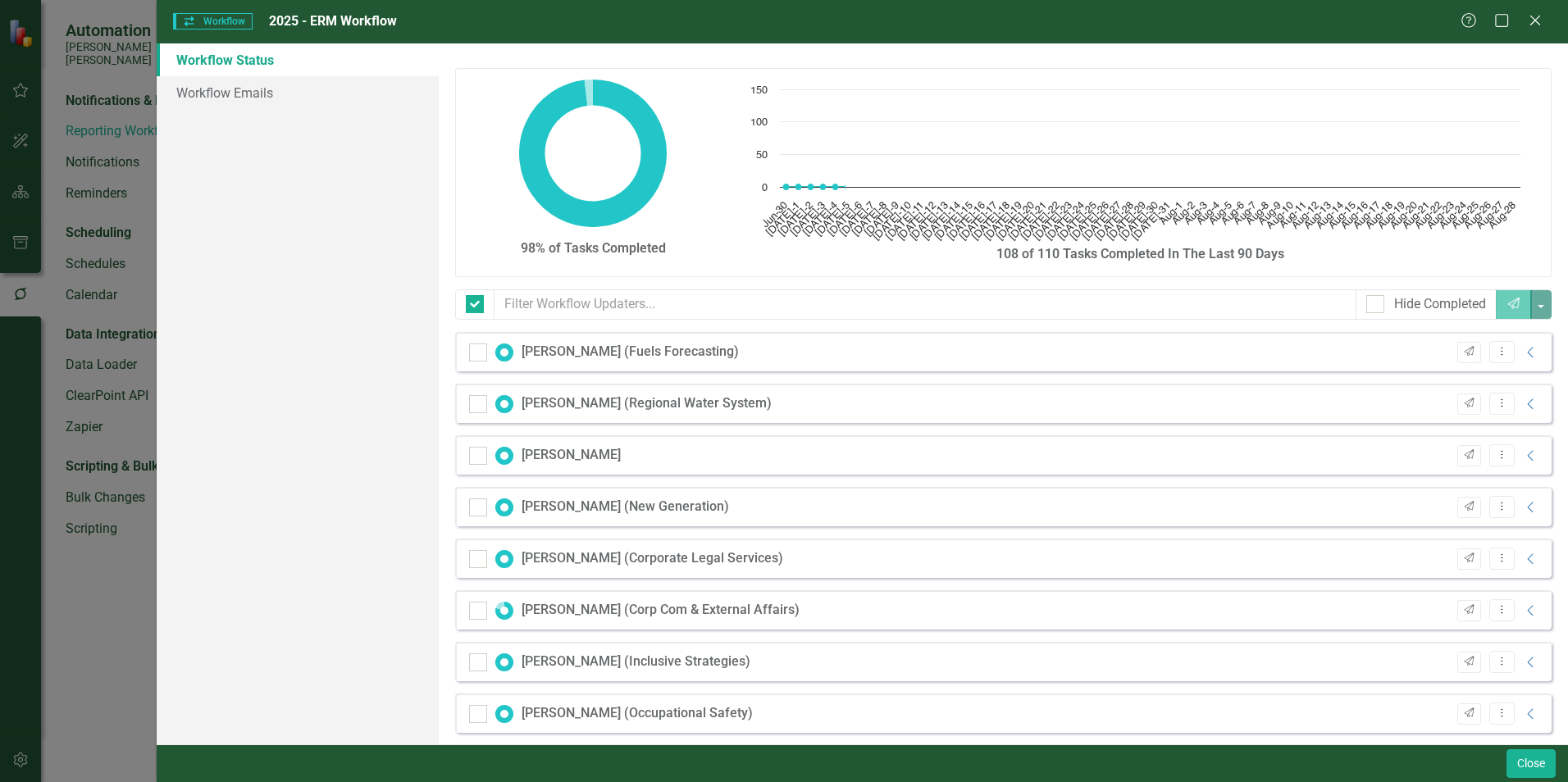
checkbox input "false"
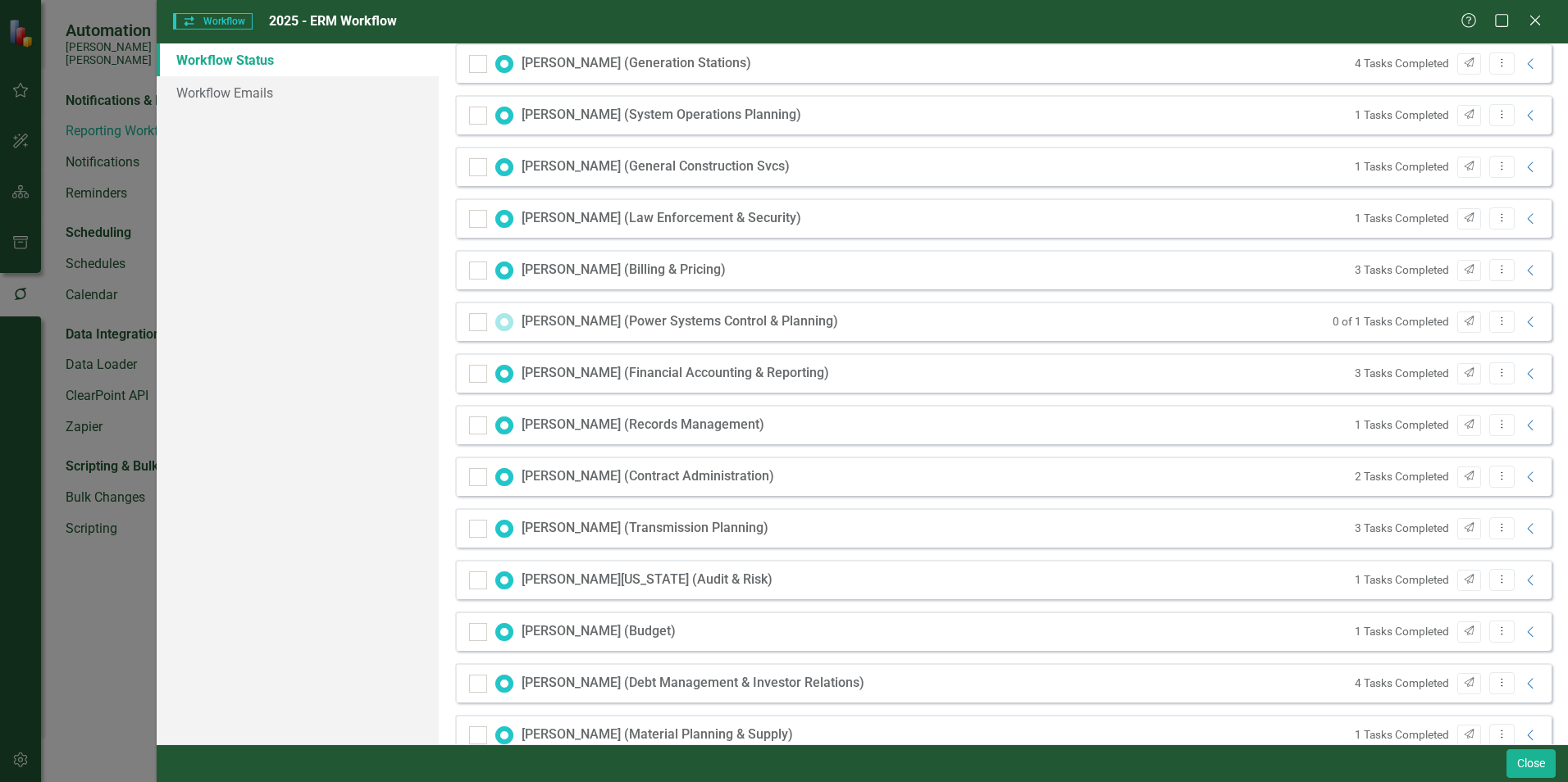
scroll to position [1803, 0]
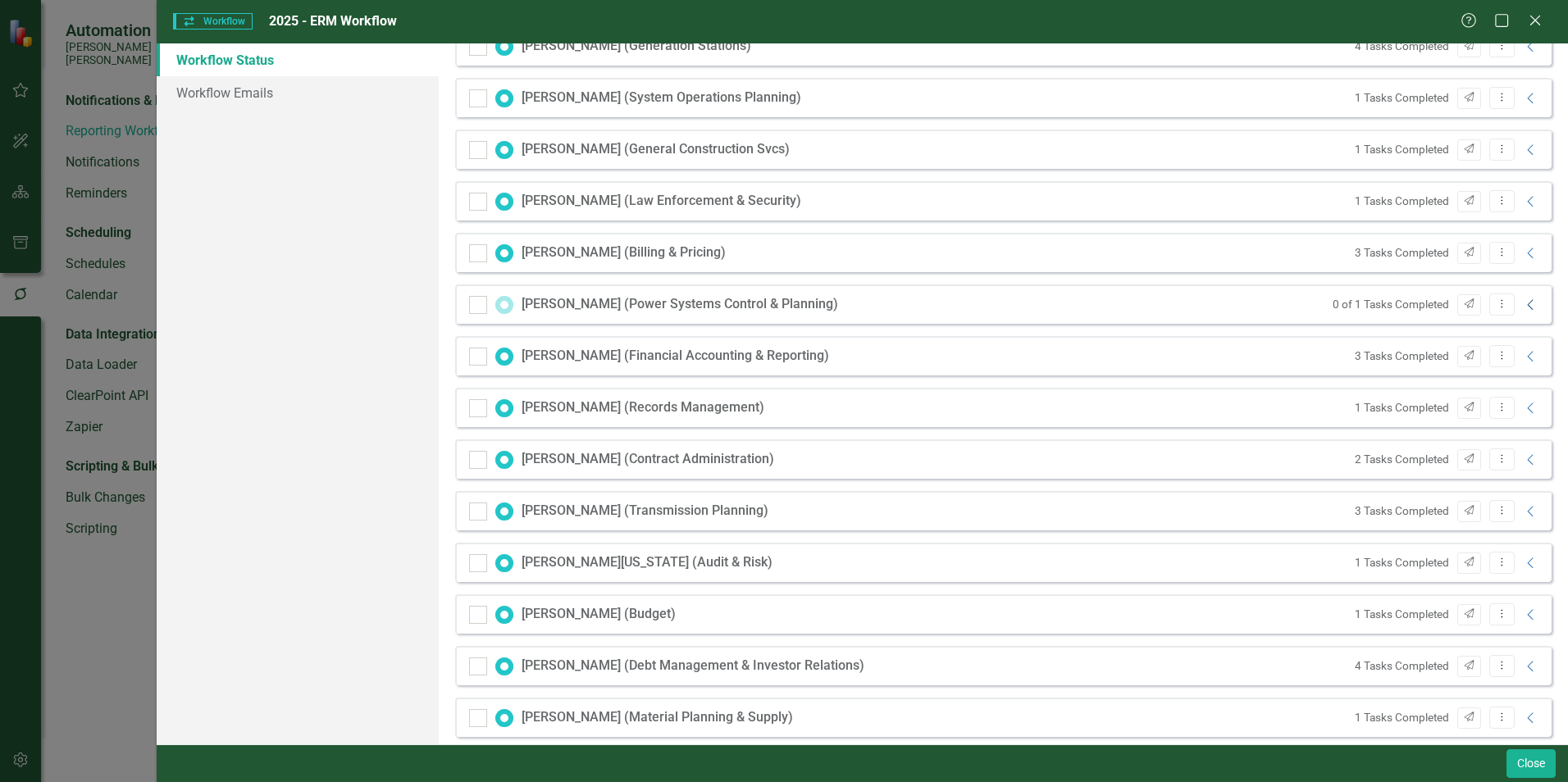
click at [1523, 306] on icon "Collapse" at bounding box center [1530, 304] width 16 height 13
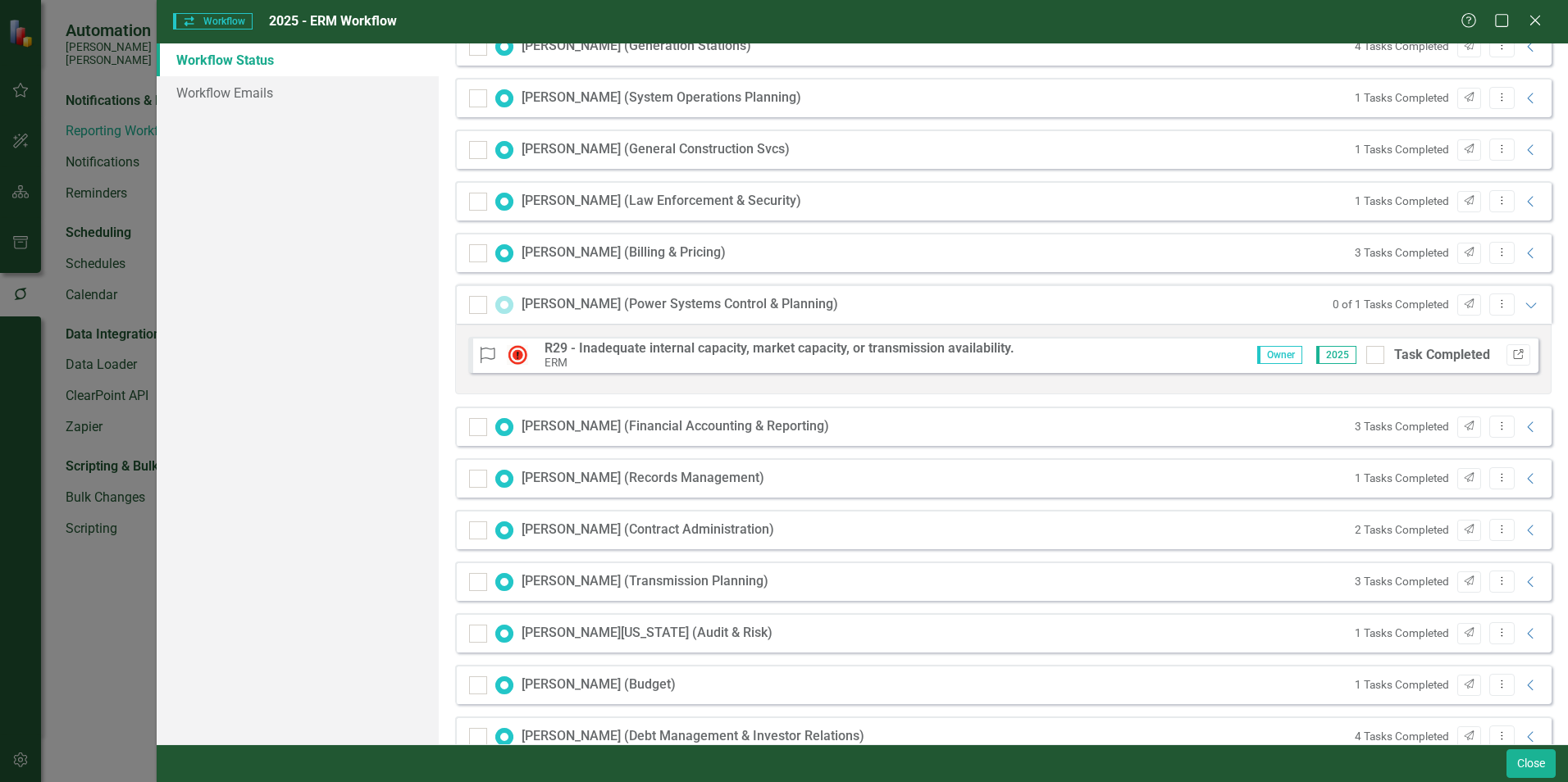
click at [1512, 357] on icon "Link" at bounding box center [1518, 354] width 12 height 9
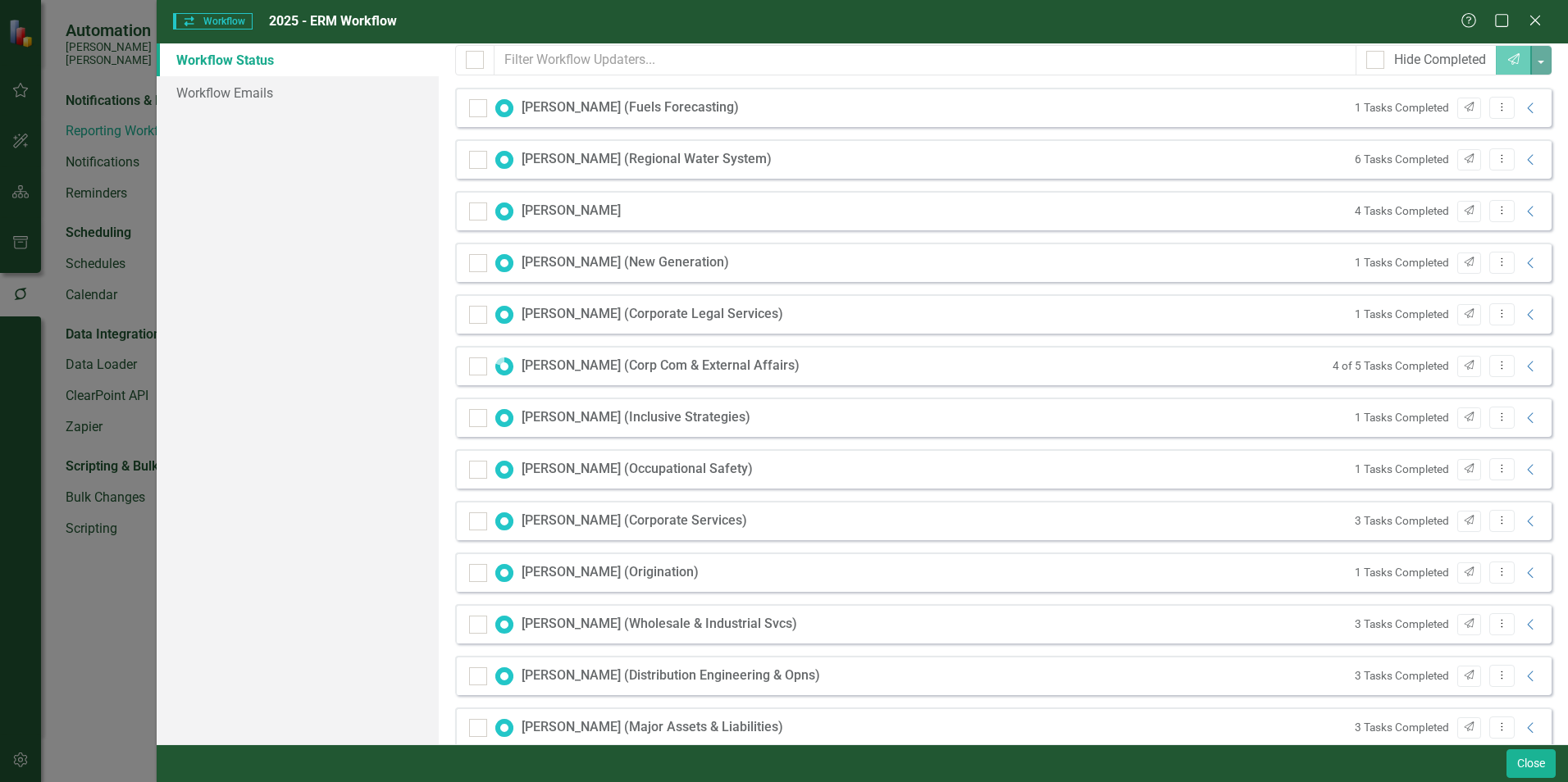
scroll to position [246, 0]
click at [1523, 365] on icon "Collapse" at bounding box center [1530, 364] width 16 height 13
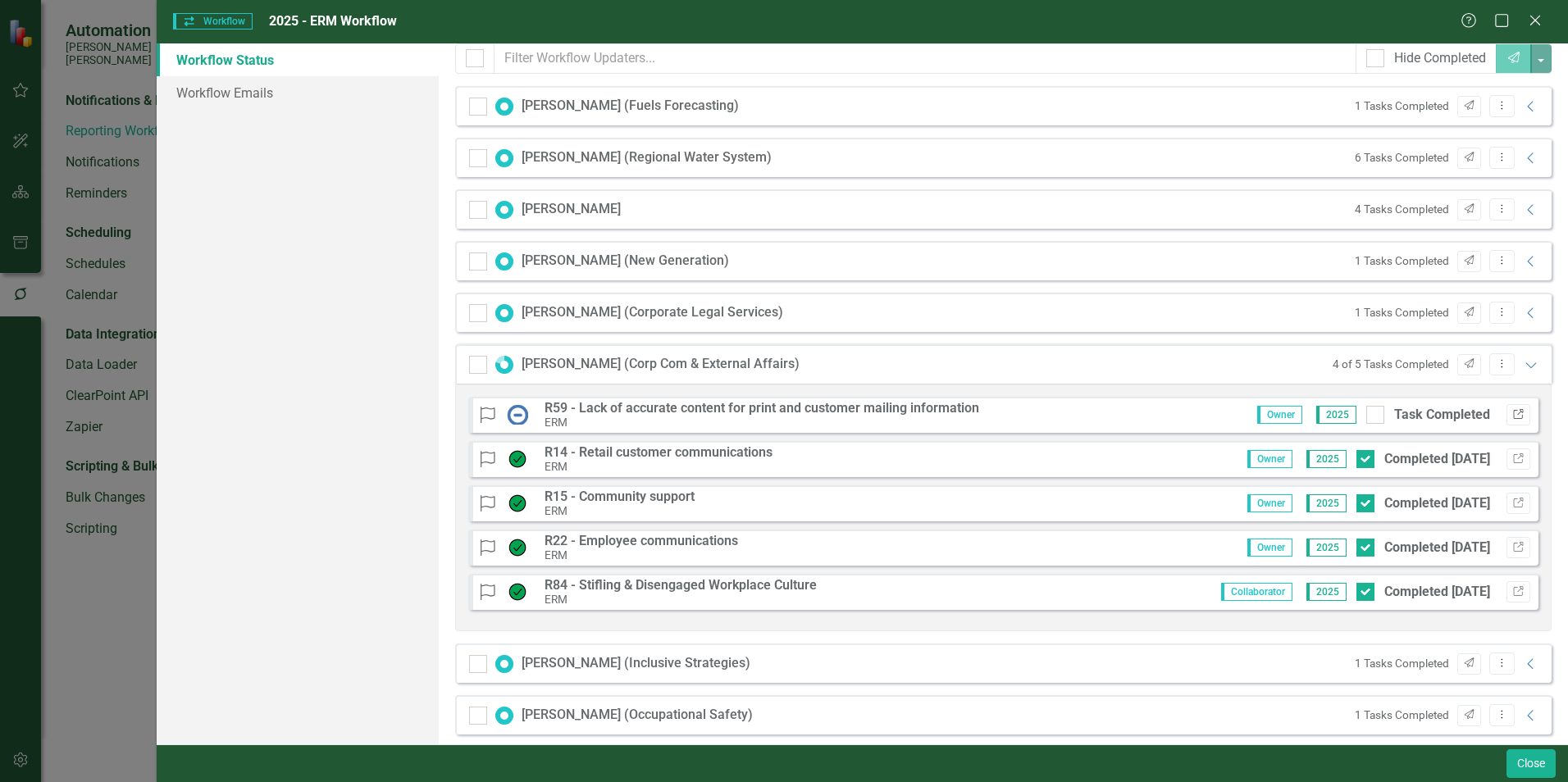
click at [1512, 412] on icon "Link" at bounding box center [1518, 414] width 12 height 9
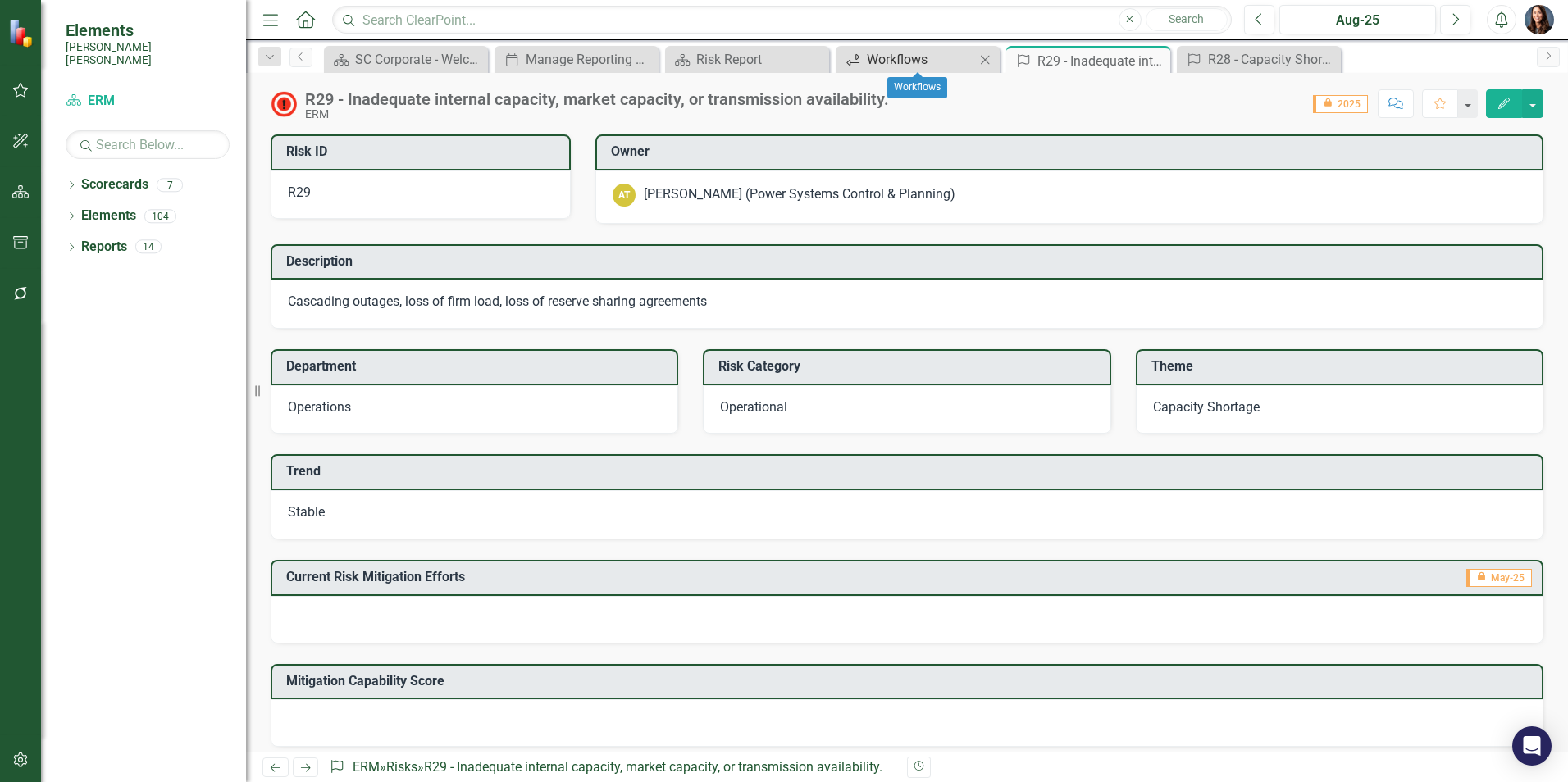
click at [923, 51] on div "Workflows" at bounding box center [921, 59] width 108 height 21
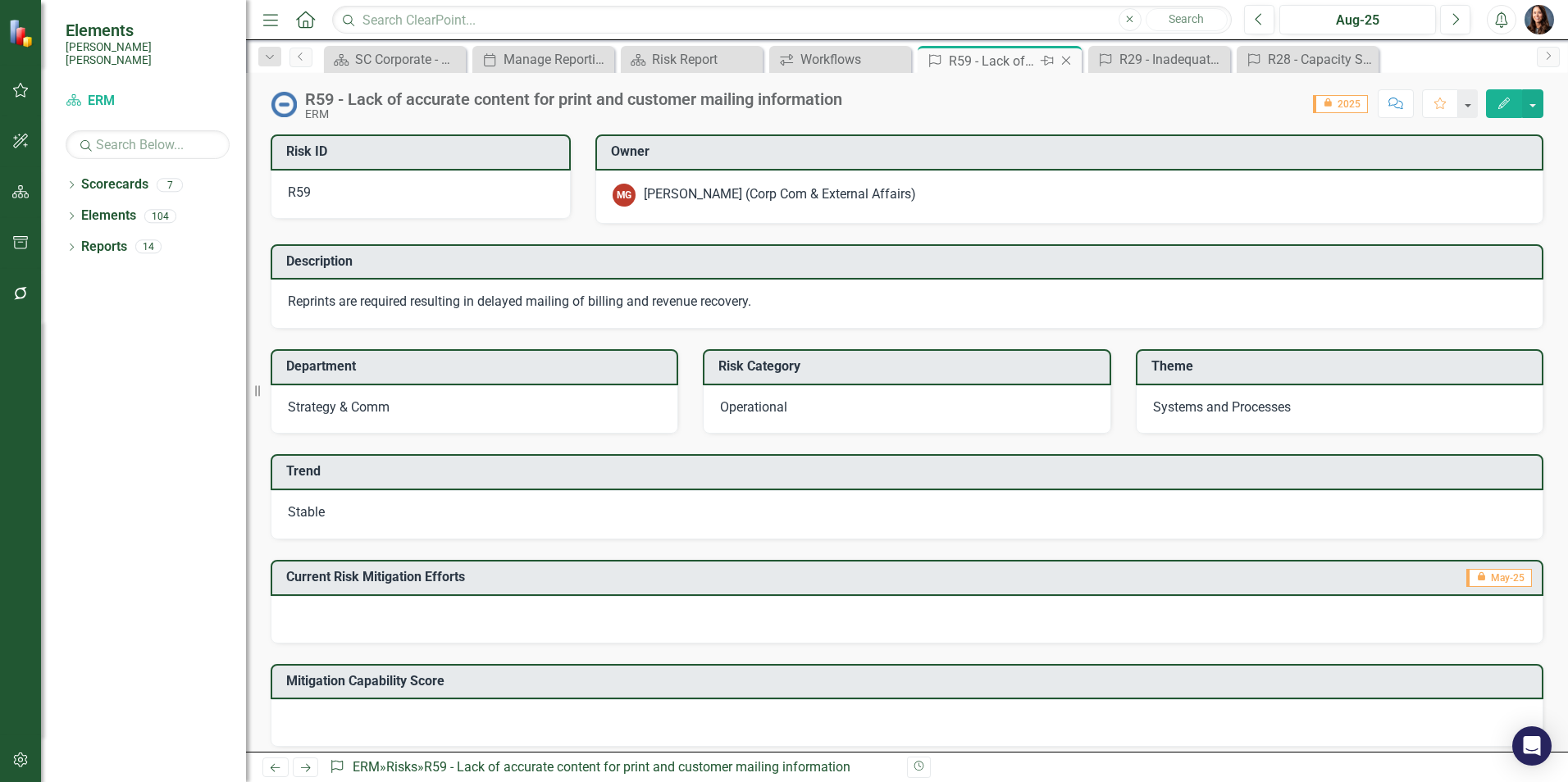
click at [1063, 62] on icon "Close" at bounding box center [1065, 60] width 16 height 13
